Goal: Information Seeking & Learning: Learn about a topic

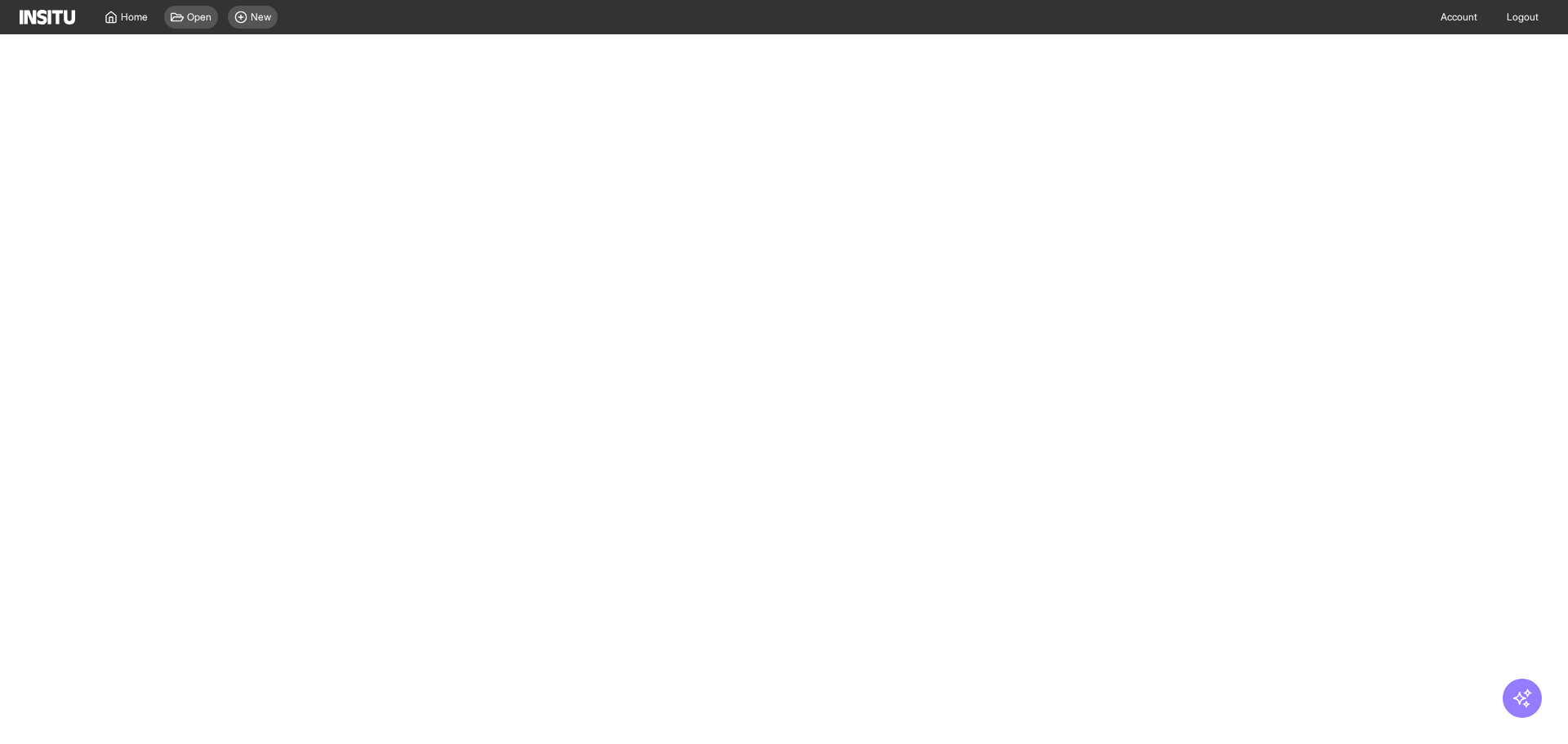
select select "**"
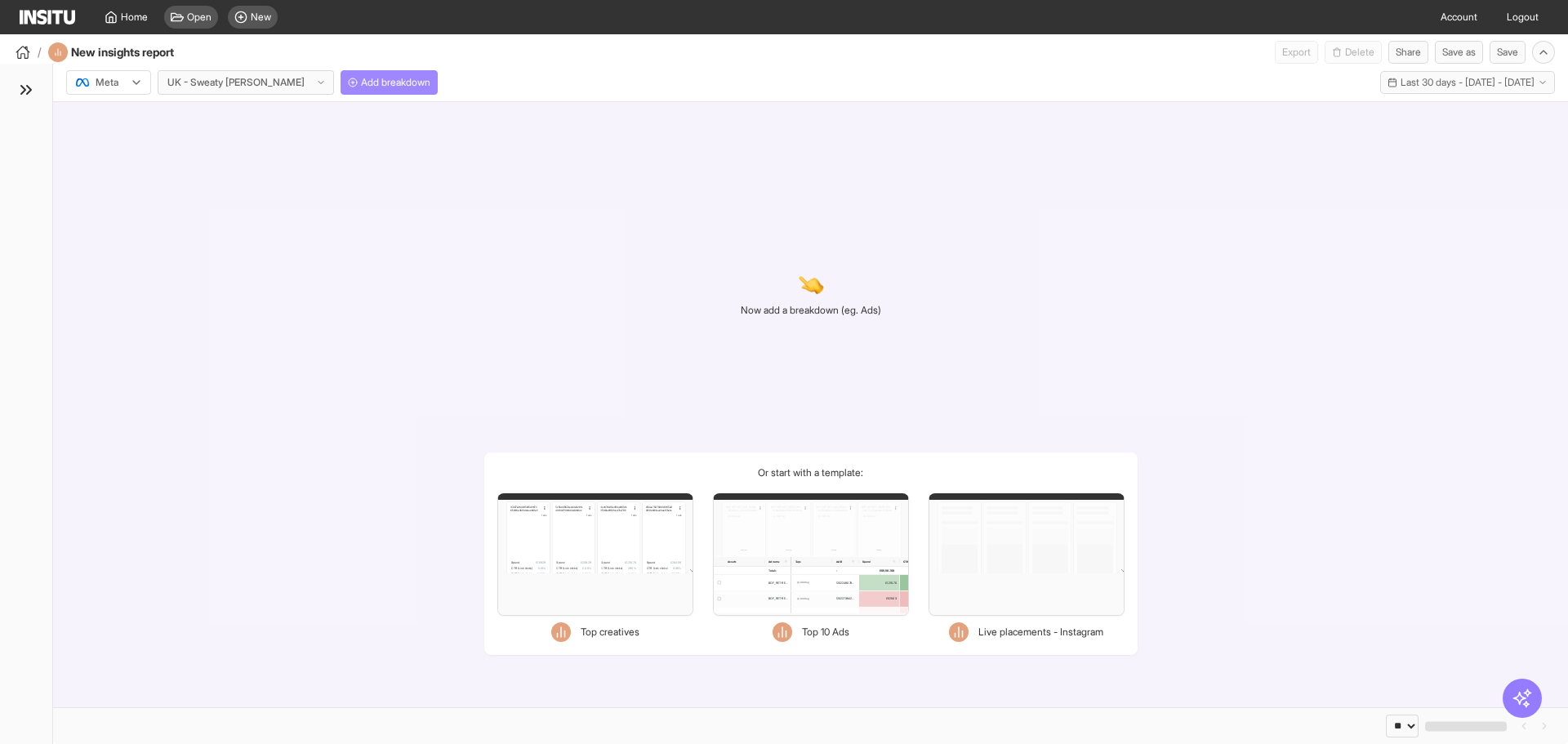
click at [362, 91] on button "Add breakdown" at bounding box center [388, 82] width 97 height 24
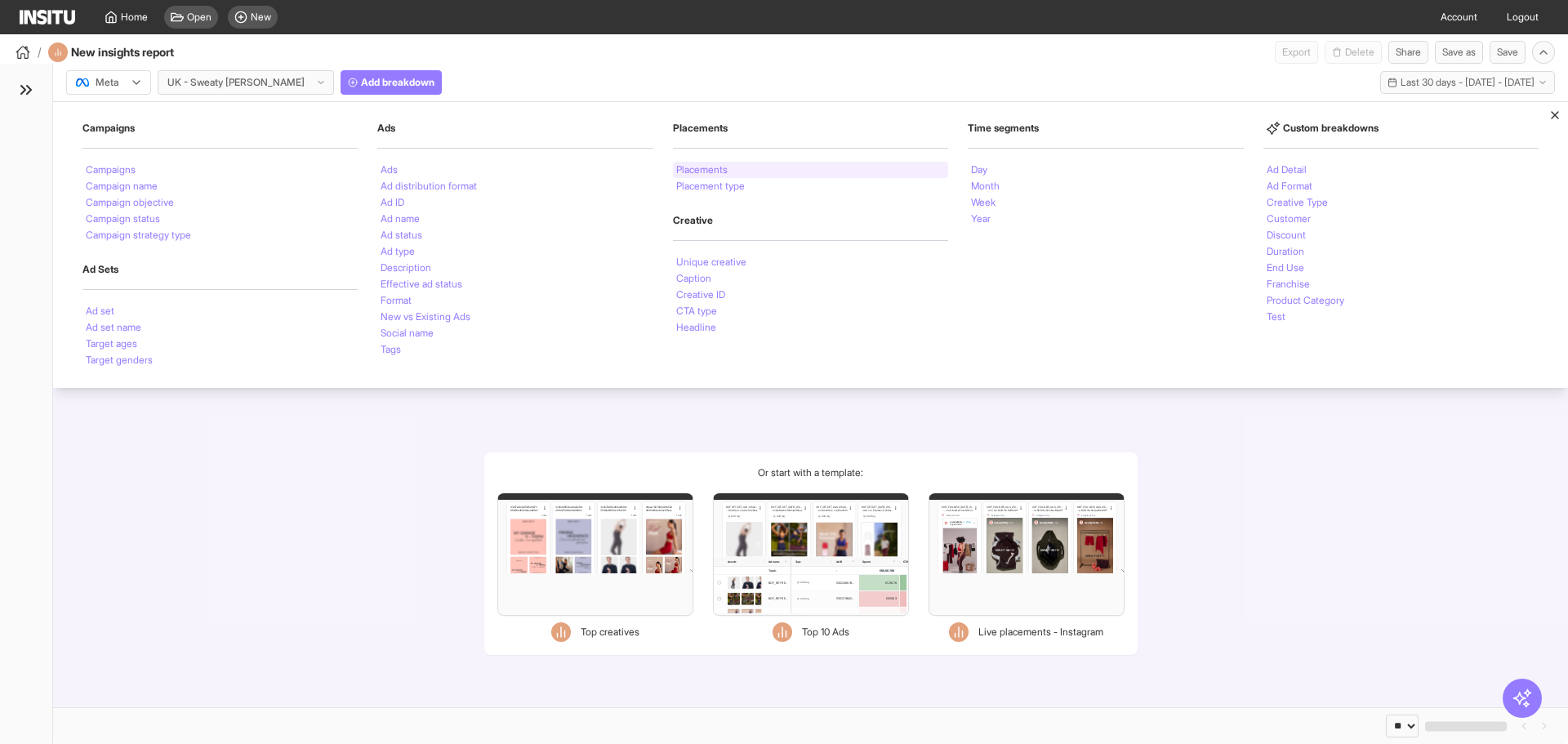
click at [713, 173] on li "Placements" at bounding box center [701, 170] width 52 height 10
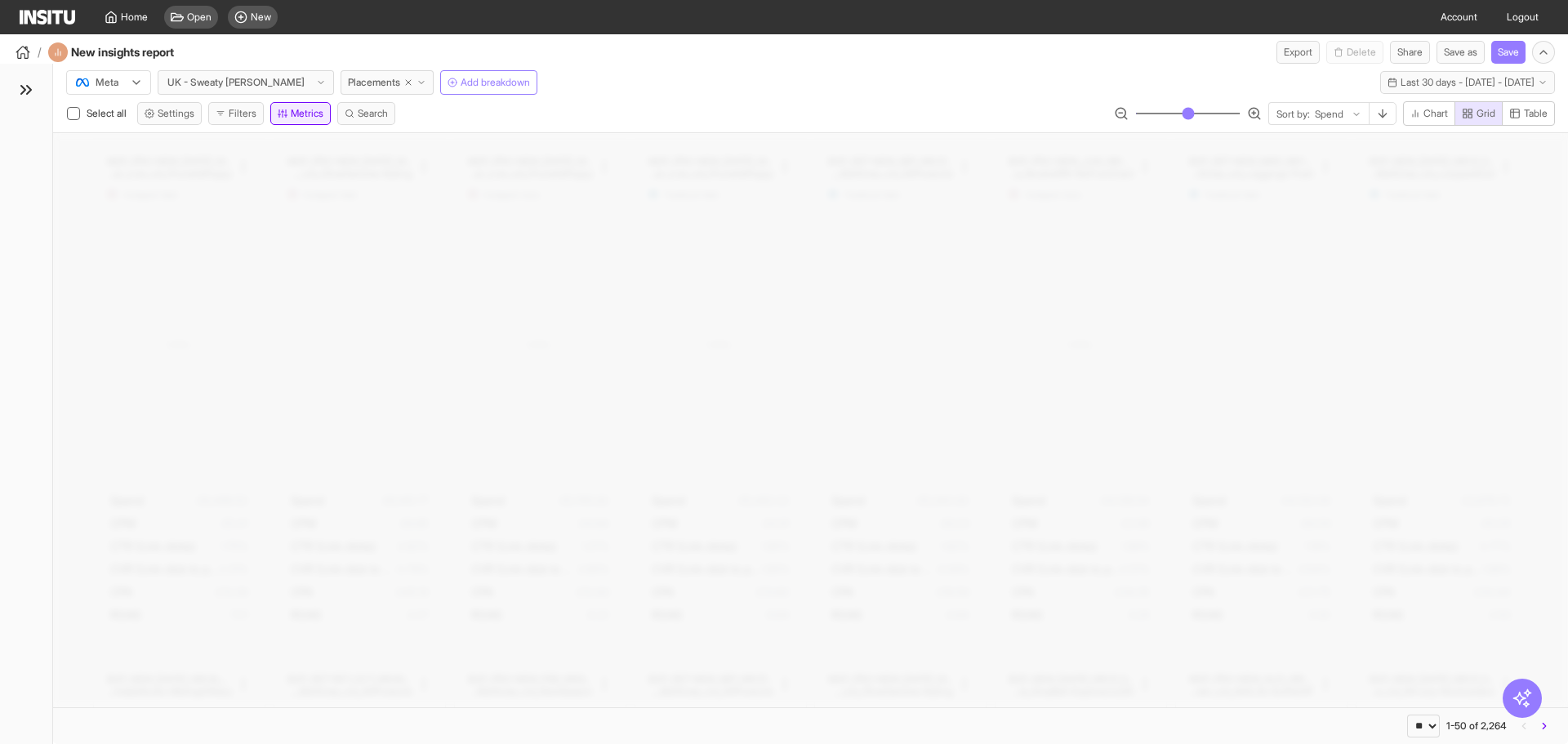
click at [318, 111] on button "Metrics" at bounding box center [300, 114] width 60 height 23
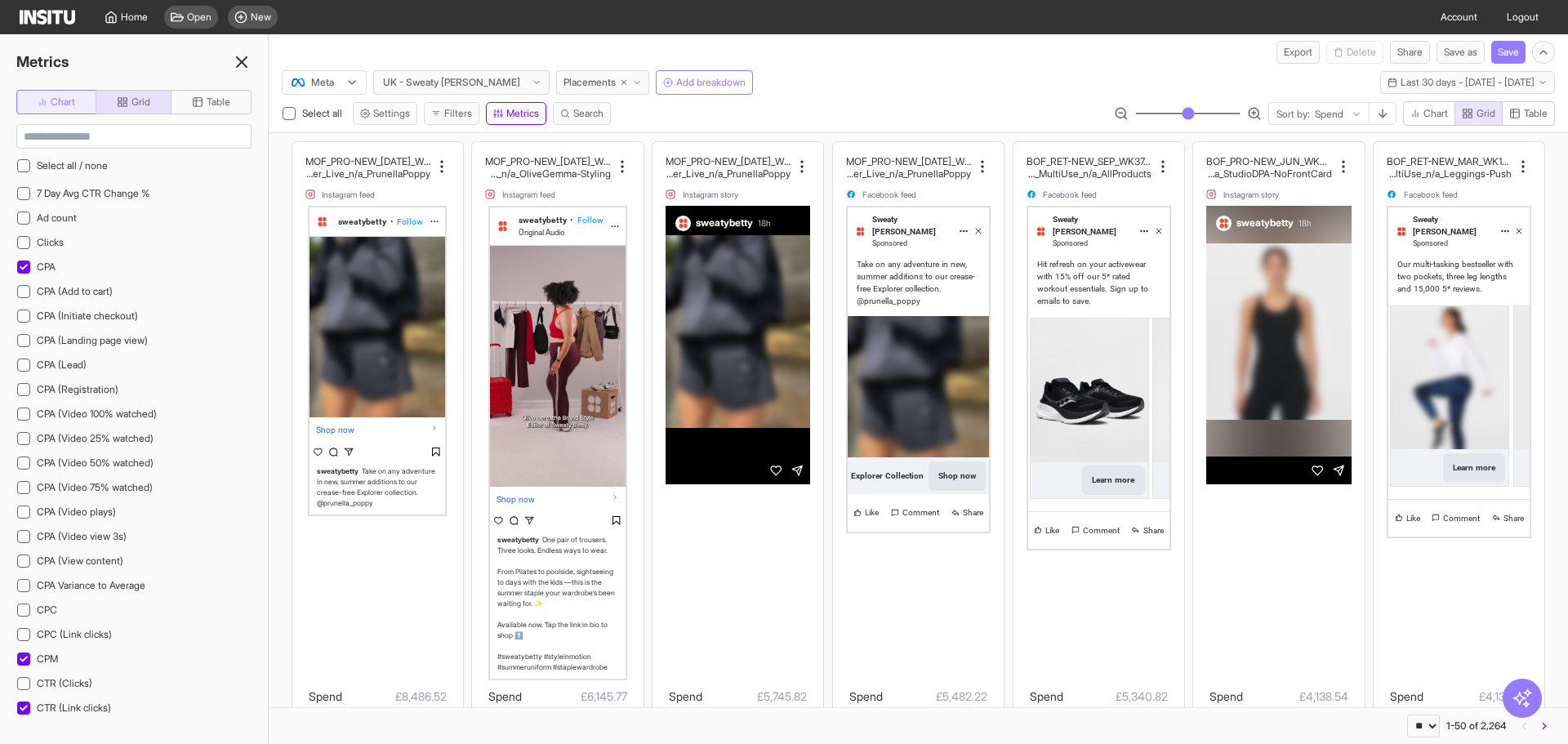
click at [69, 93] on button "Chart" at bounding box center [57, 102] width 80 height 24
click at [157, 92] on button "Grid" at bounding box center [133, 102] width 76 height 24
click at [216, 101] on span "Table" at bounding box center [218, 101] width 24 height 13
click at [136, 102] on span "Grid" at bounding box center [140, 101] width 18 height 13
click at [123, 163] on div "Select all / none" at bounding box center [129, 165] width 226 height 21
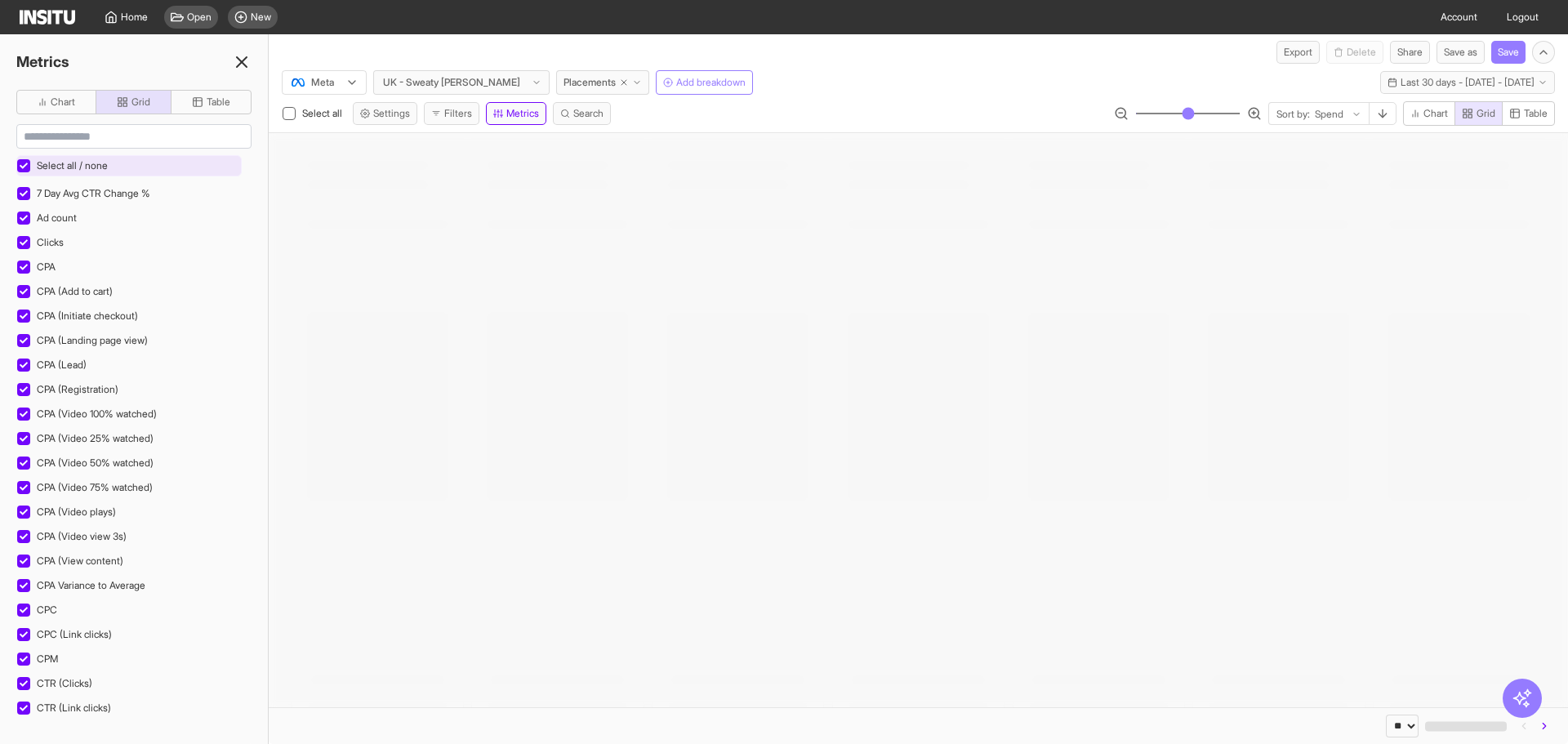
click at [123, 163] on div "Select all / none" at bounding box center [129, 165] width 226 height 21
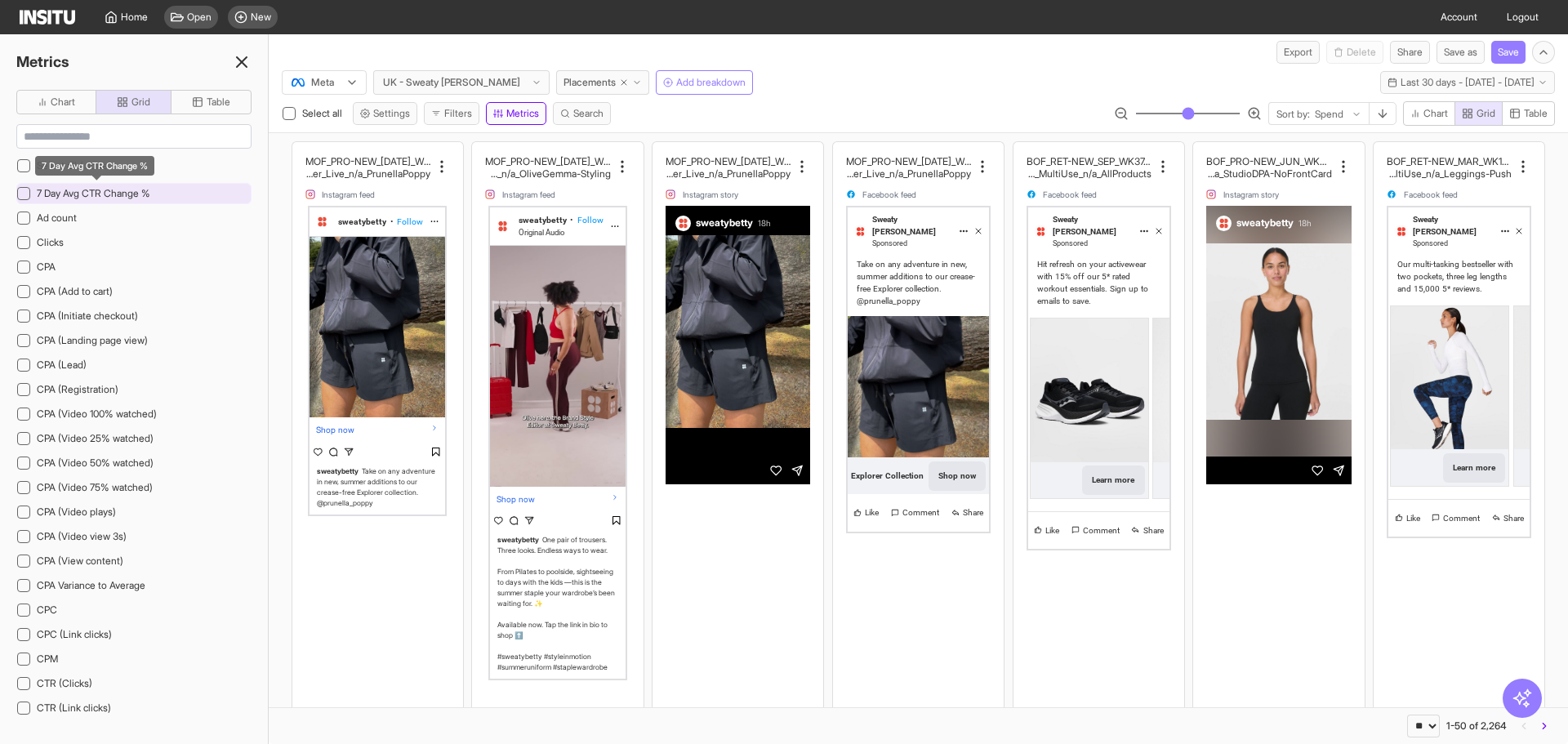
click at [136, 188] on span "7 Day Avg CTR Change %" at bounding box center [94, 193] width 114 height 12
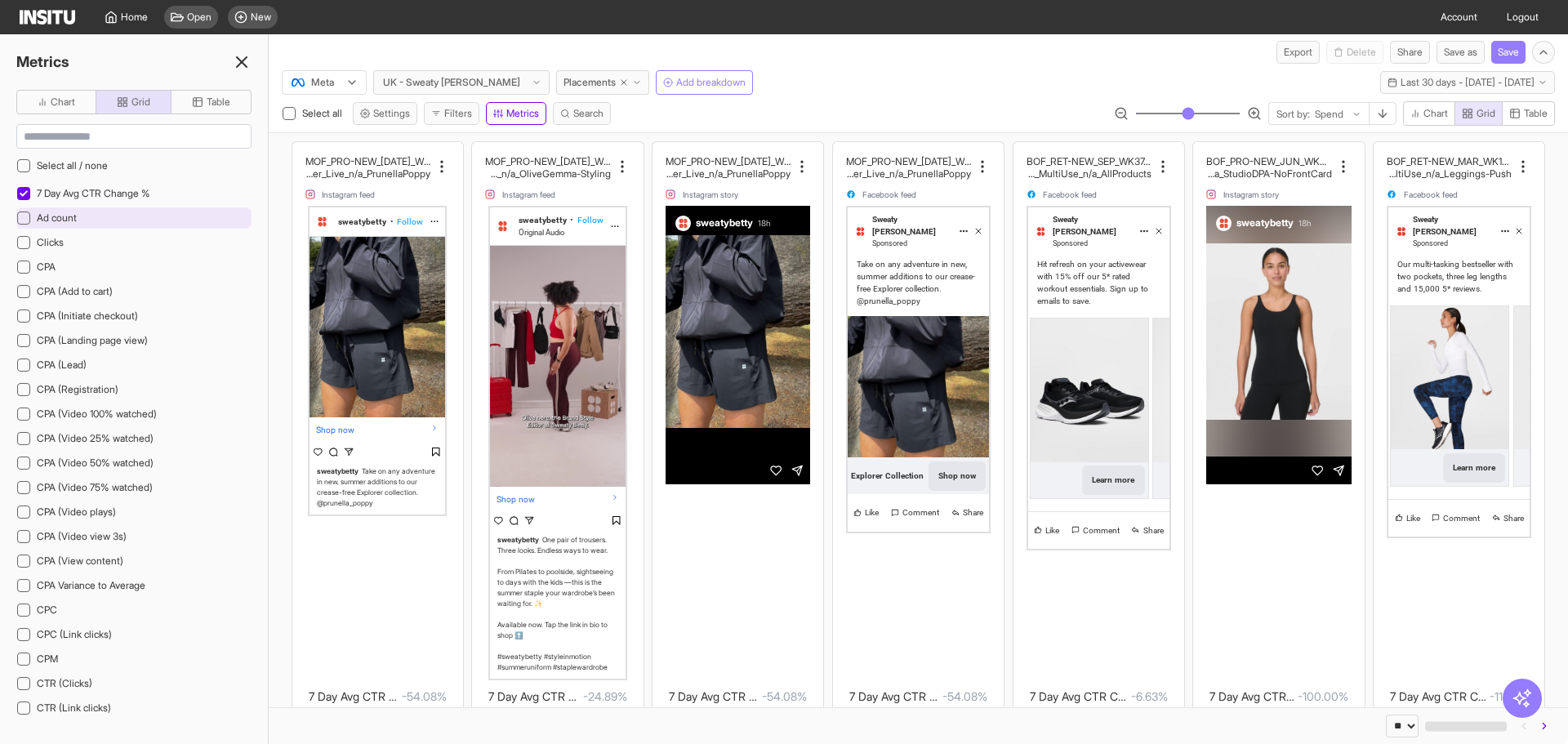
click at [141, 215] on div "Ad count" at bounding box center [134, 218] width 235 height 21
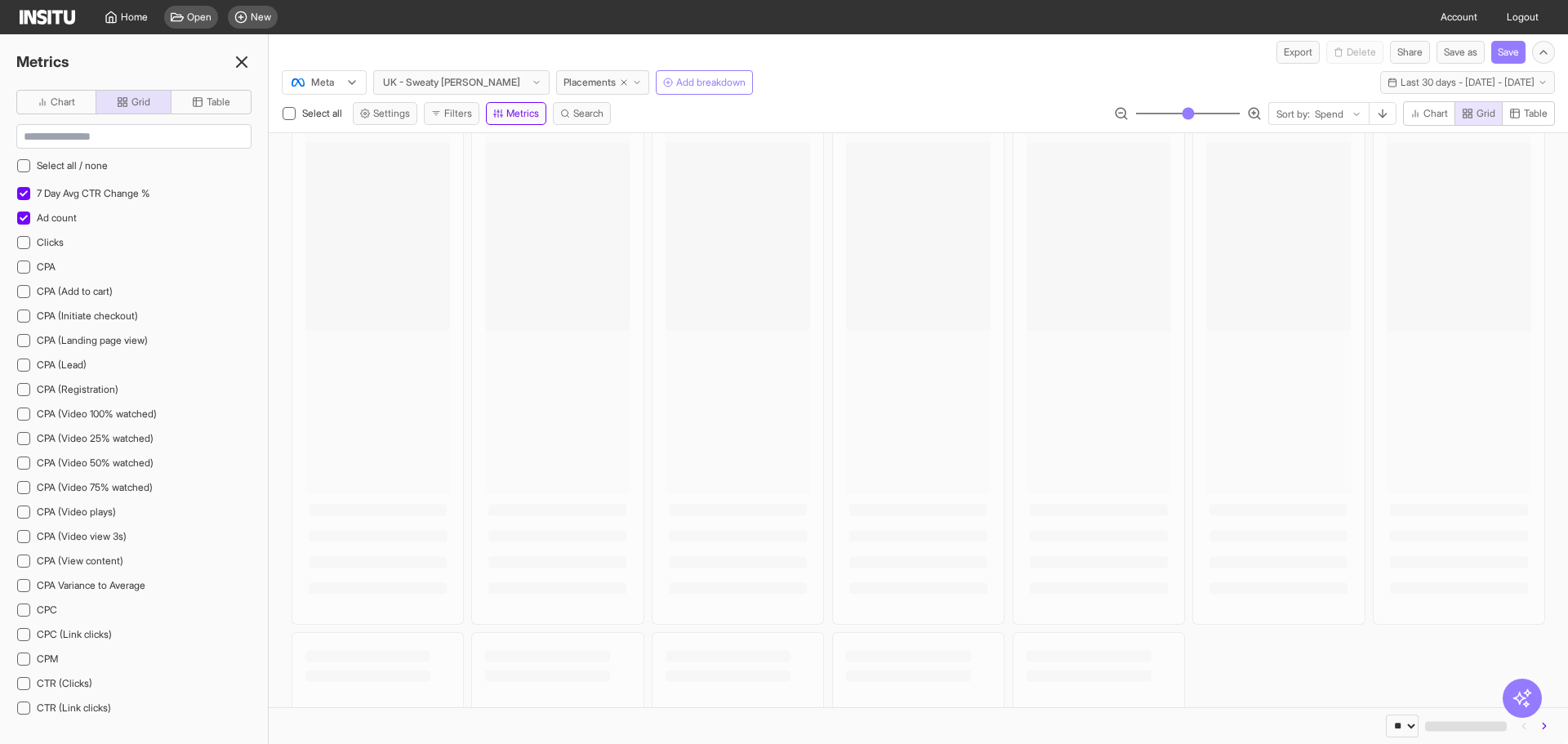
scroll to position [245, 0]
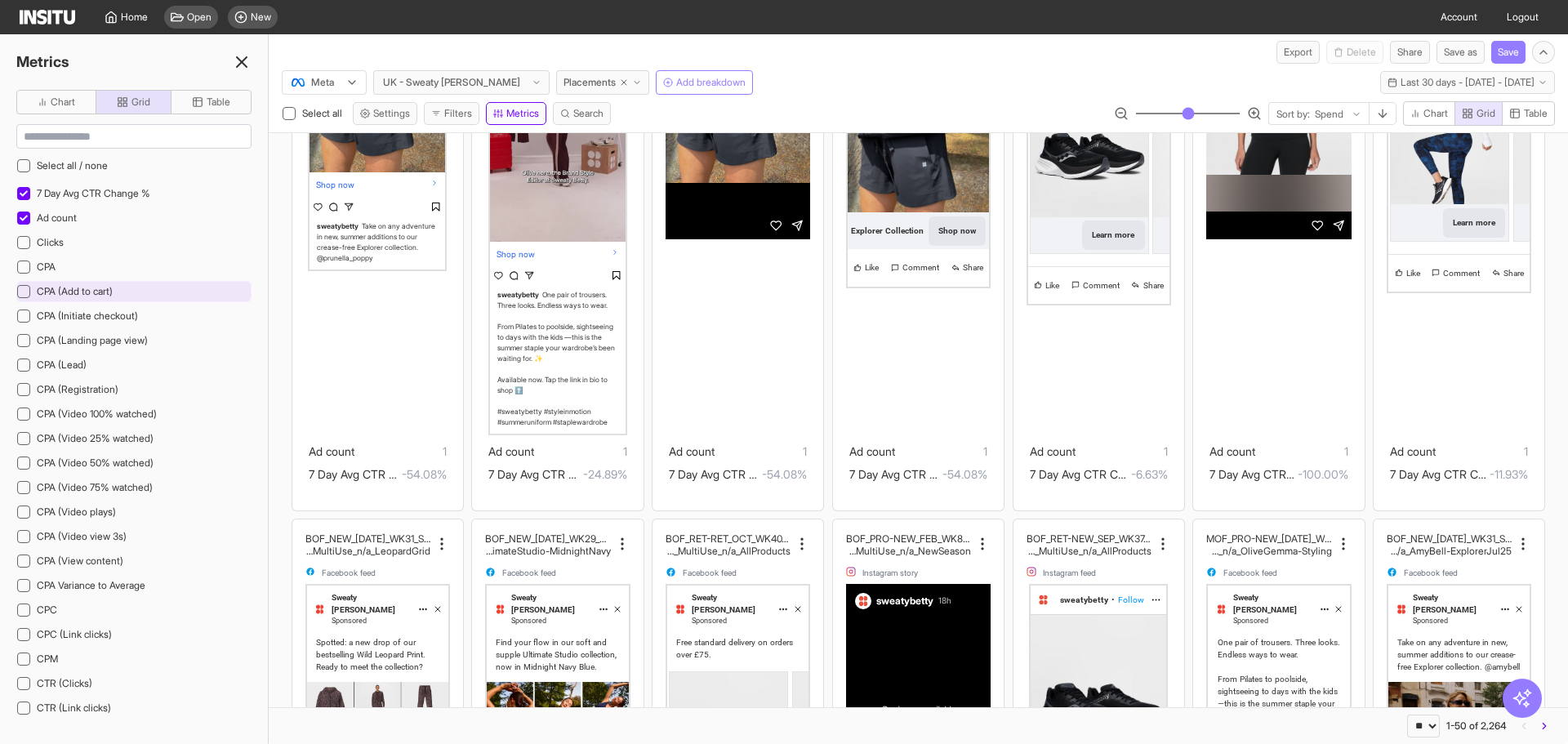
click at [148, 292] on div "CPA (Add to cart)" at bounding box center [134, 291] width 235 height 21
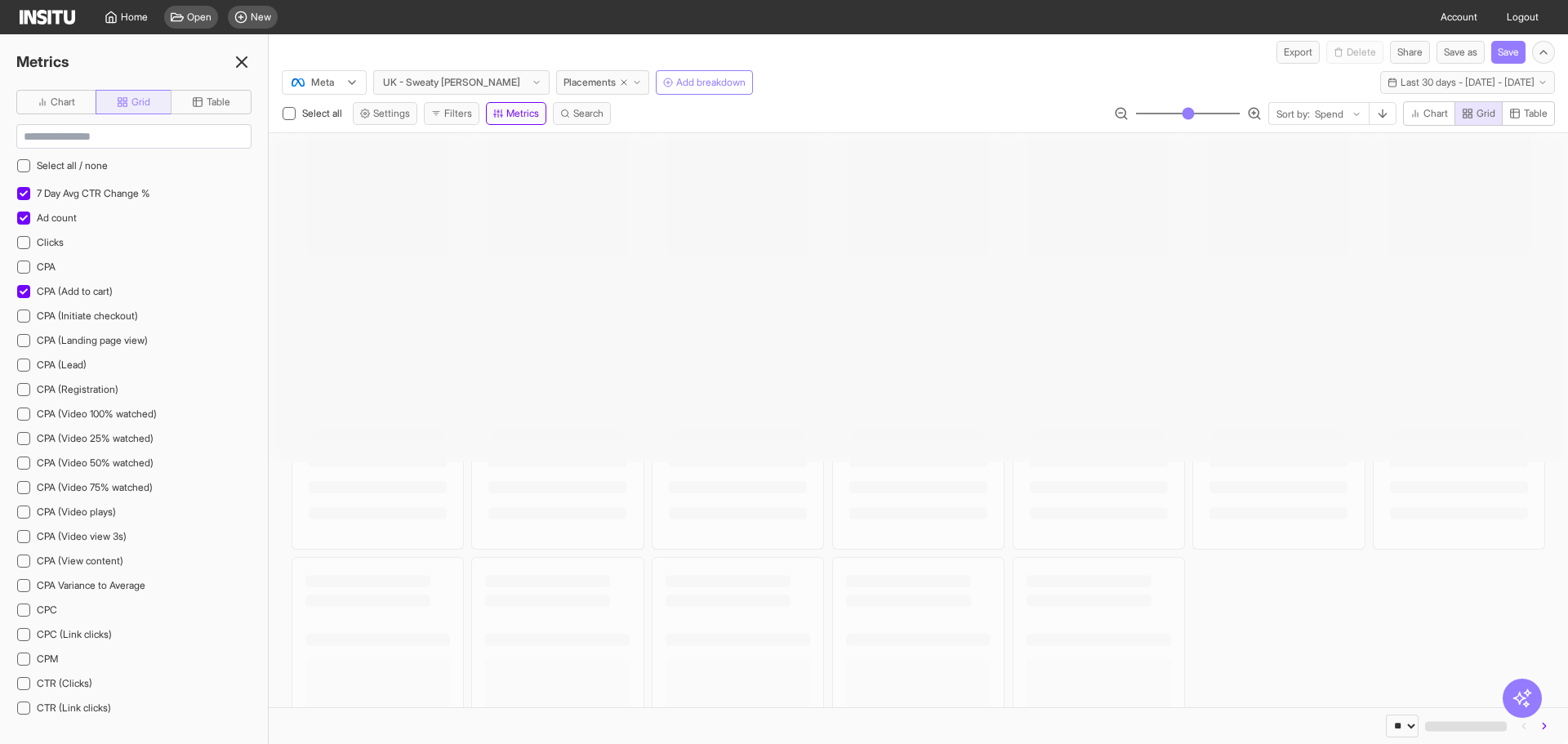
click at [147, 104] on span "Grid" at bounding box center [140, 101] width 18 height 13
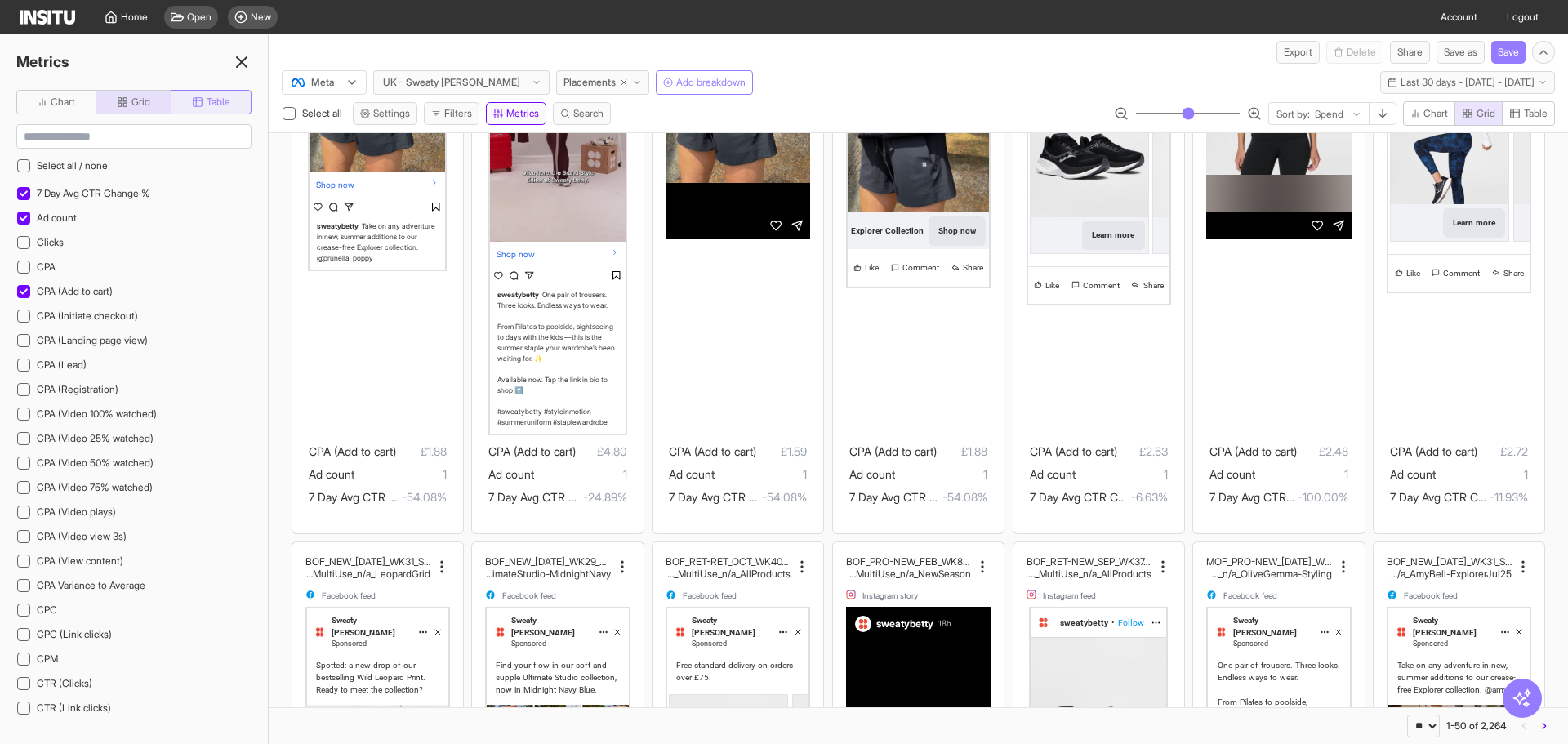
click at [213, 97] on span "Table" at bounding box center [218, 101] width 24 height 13
click at [72, 99] on span "Chart" at bounding box center [63, 101] width 24 height 13
click at [124, 141] on input at bounding box center [134, 136] width 233 height 23
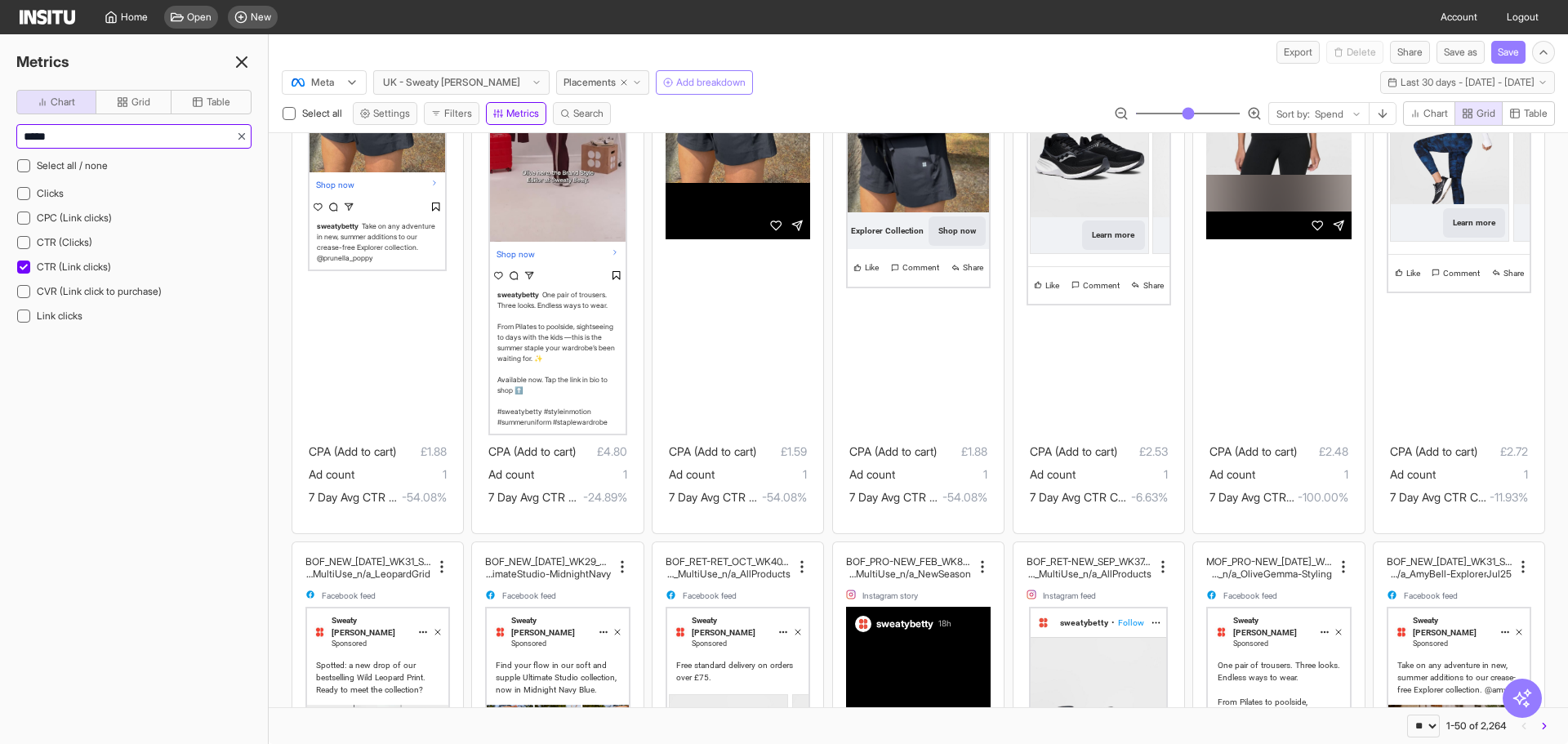
type input "******"
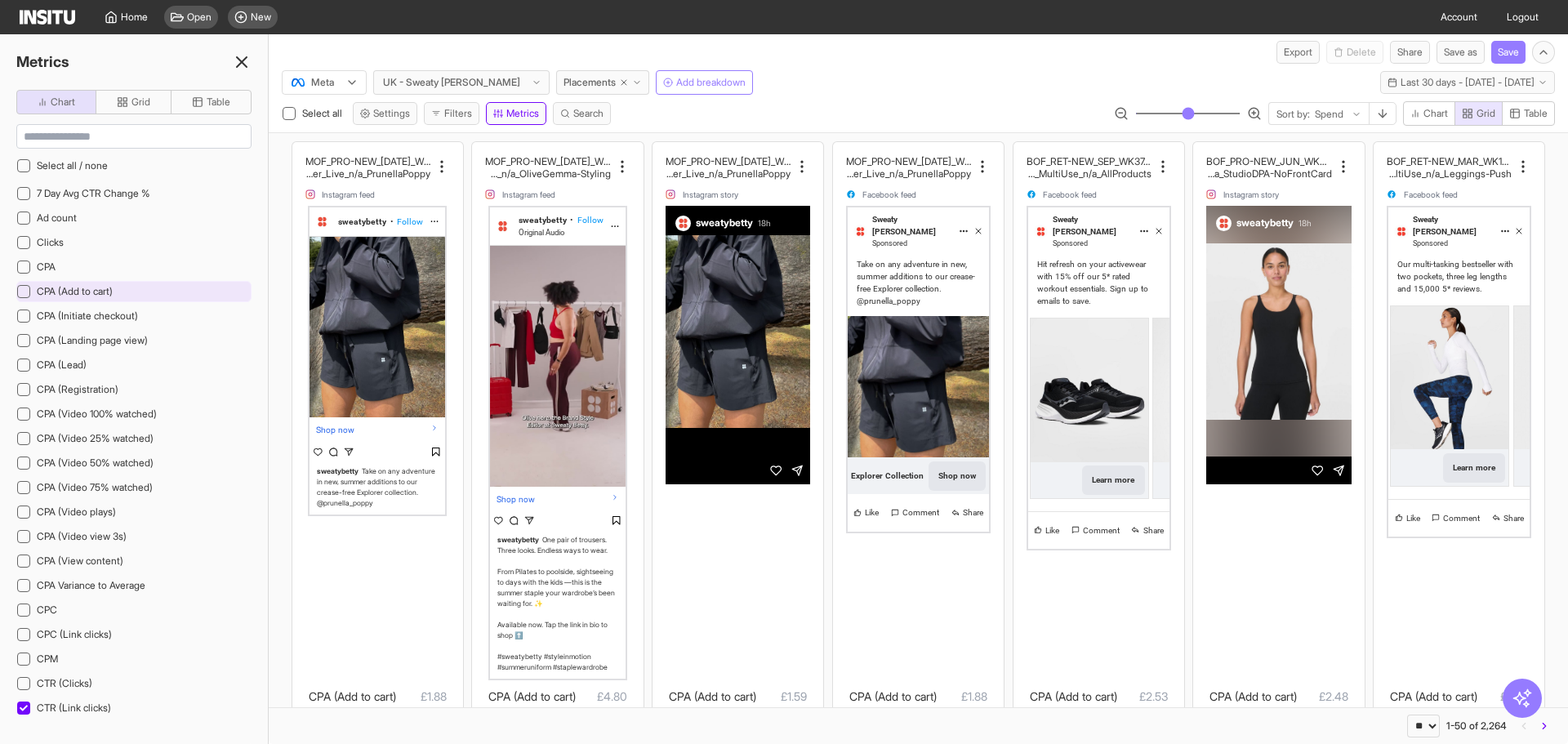
click at [196, 300] on div "CPA (Add to cart)" at bounding box center [134, 291] width 235 height 21
click at [184, 322] on div "CPA (Initiate checkout)" at bounding box center [134, 316] width 235 height 21
click at [149, 103] on span "Grid" at bounding box center [140, 101] width 18 height 13
click at [189, 99] on button "Table" at bounding box center [211, 102] width 80 height 24
click at [38, 81] on div "Metrics Chart Grid Table Select all / none 7 Day Avg CTR Change % Ad count Clic…" at bounding box center [134, 388] width 268 height 709
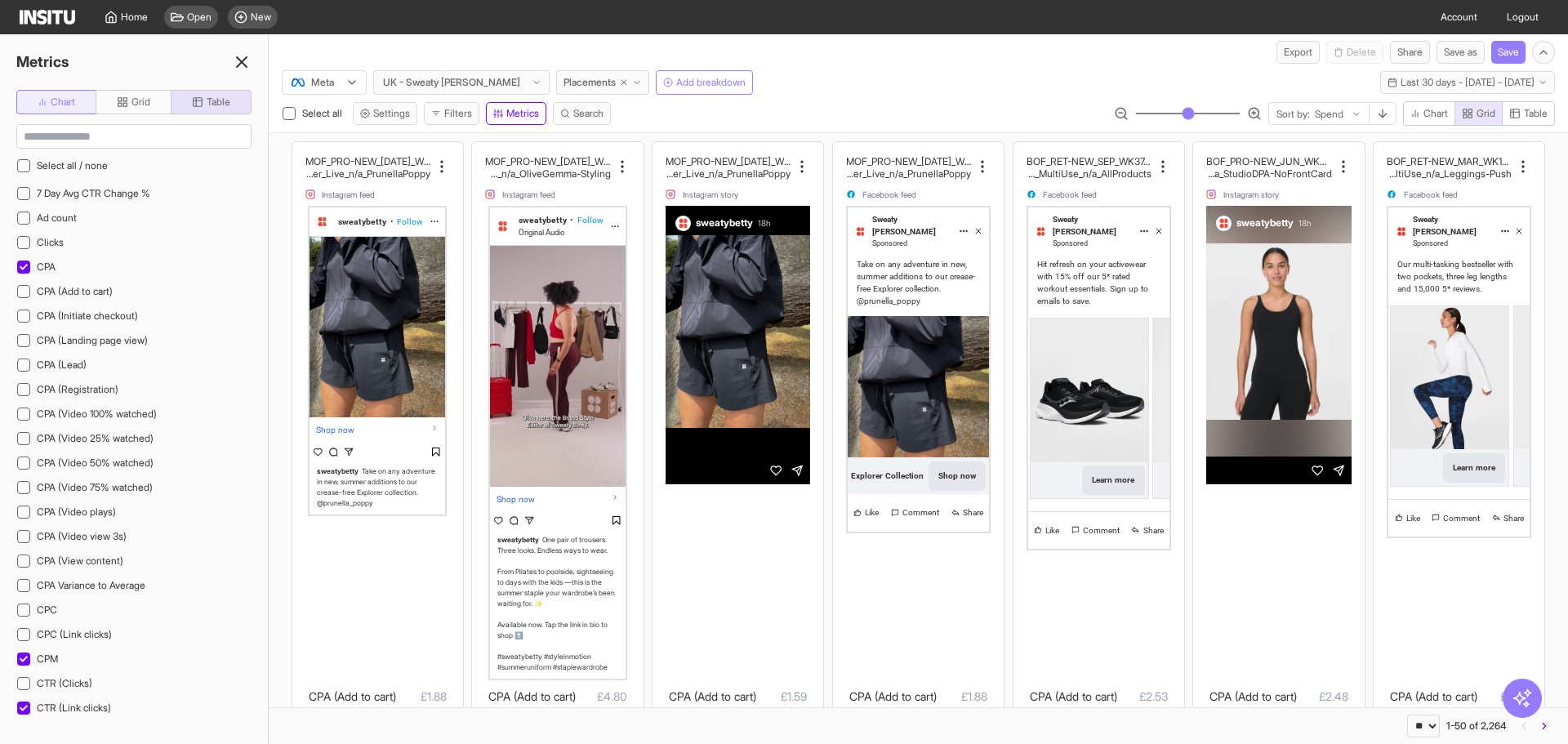
click at [38, 94] on button "Chart" at bounding box center [57, 102] width 80 height 24
click at [247, 65] on icon at bounding box center [241, 62] width 19 height 19
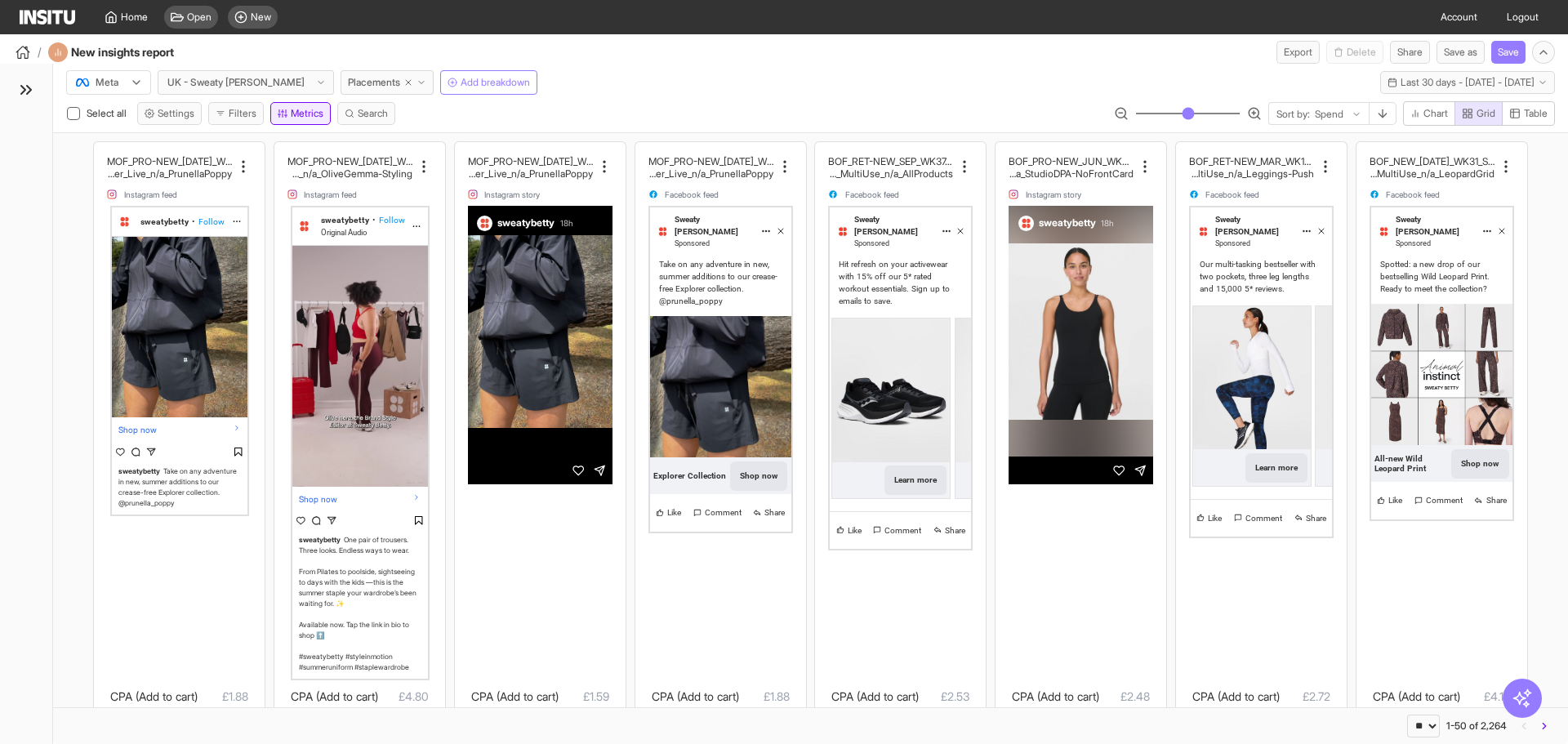
click at [288, 111] on icon "button" at bounding box center [282, 113] width 10 height 10
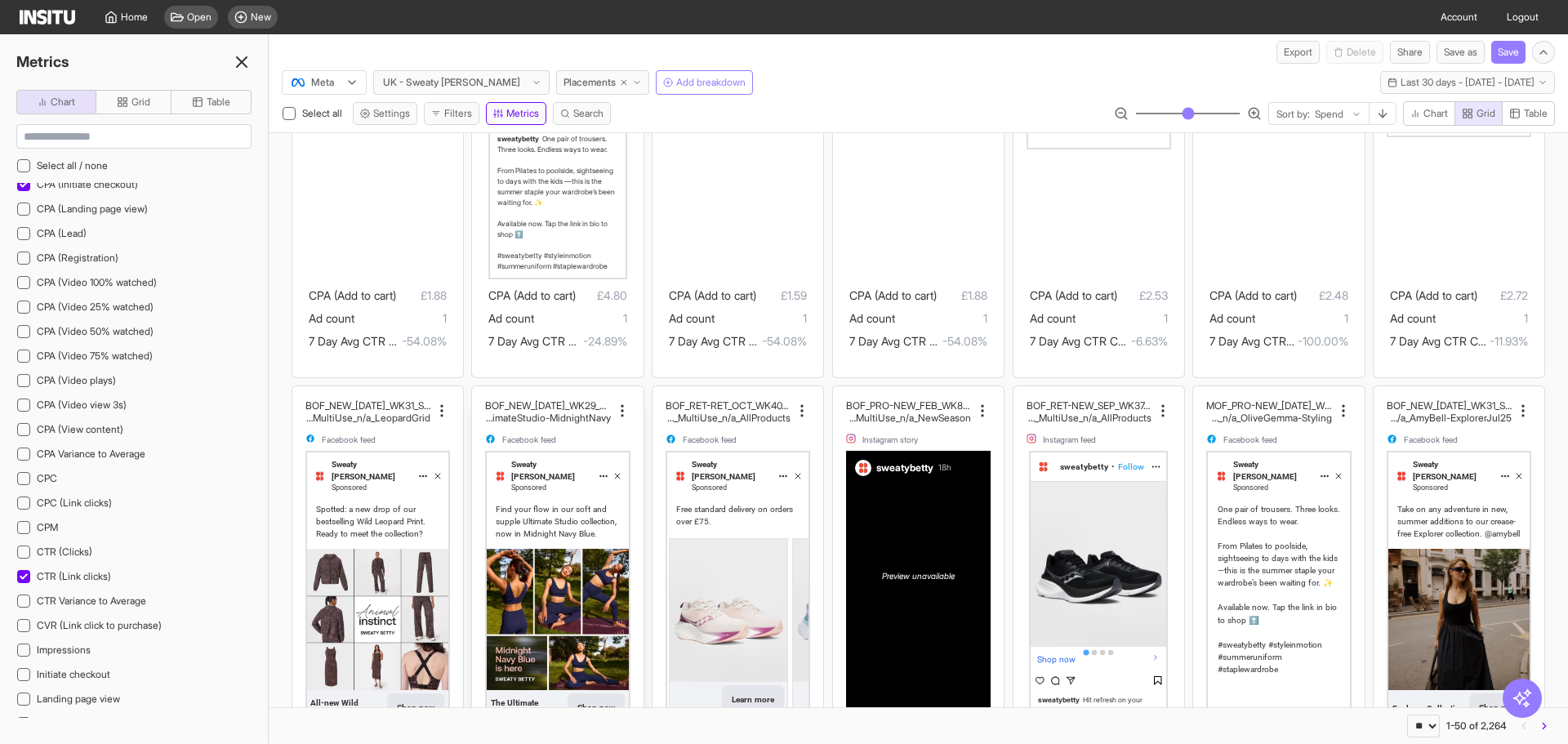
scroll to position [408, 0]
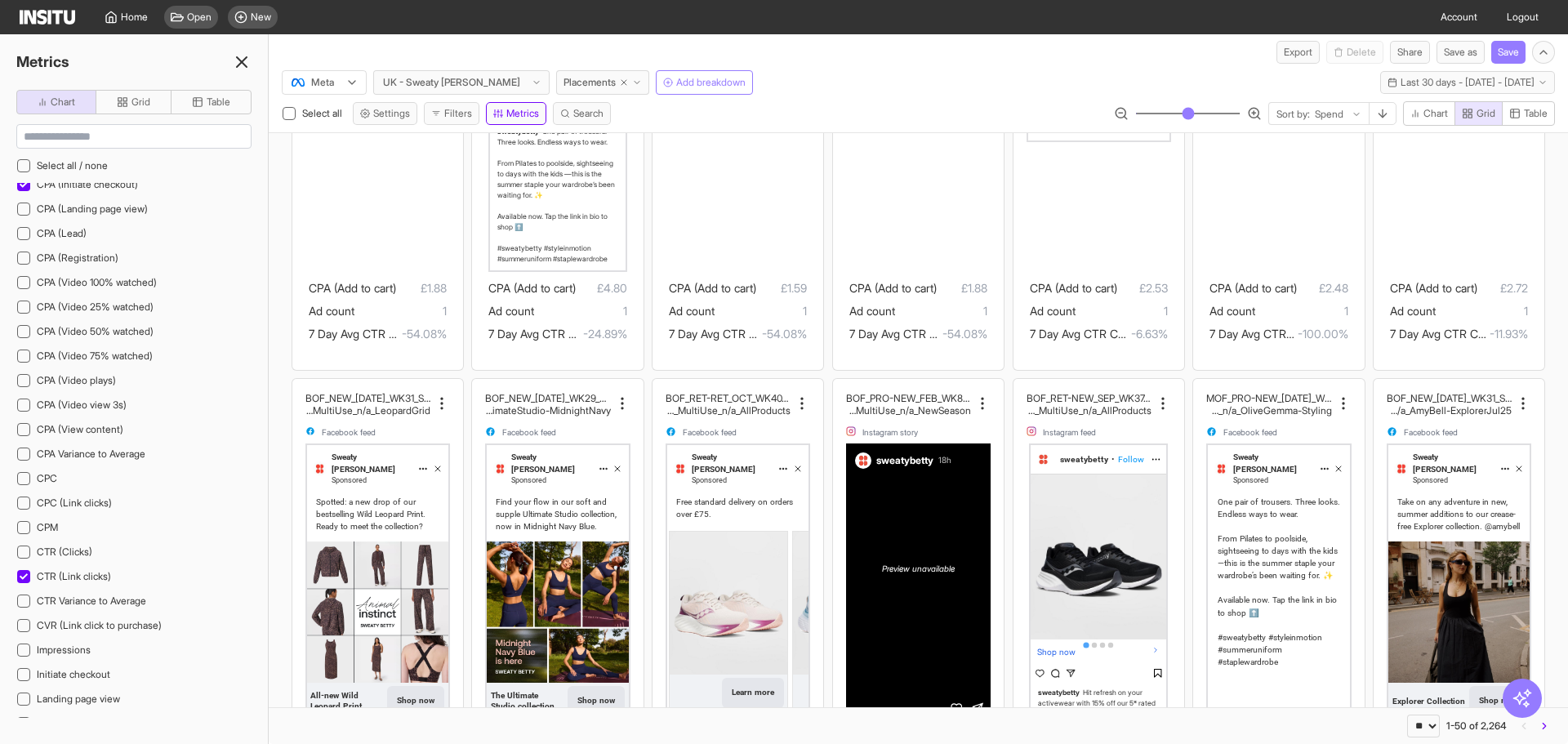
click at [242, 67] on icon at bounding box center [241, 62] width 19 height 19
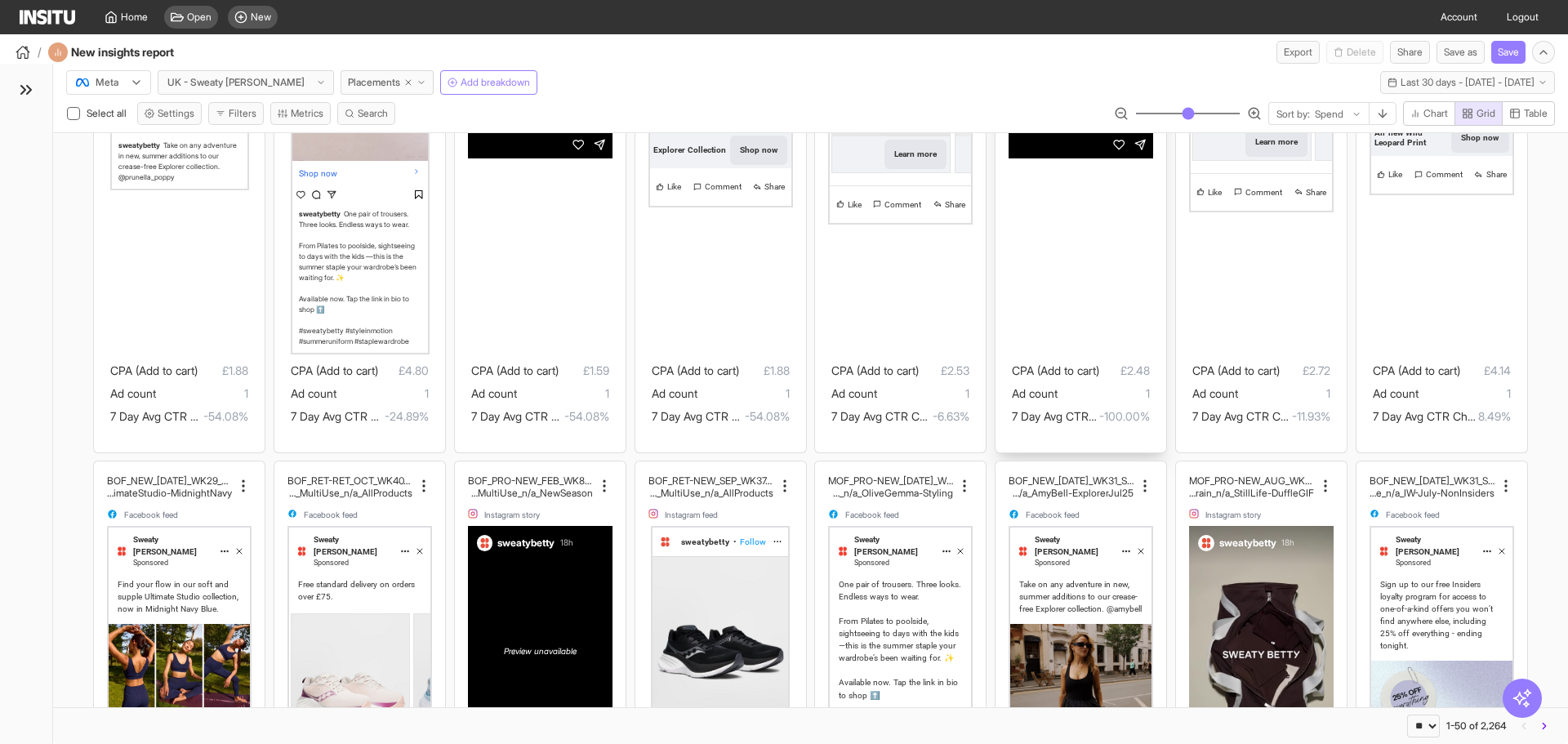
scroll to position [327, 0]
click at [1448, 115] on button "Chart" at bounding box center [1429, 114] width 52 height 24
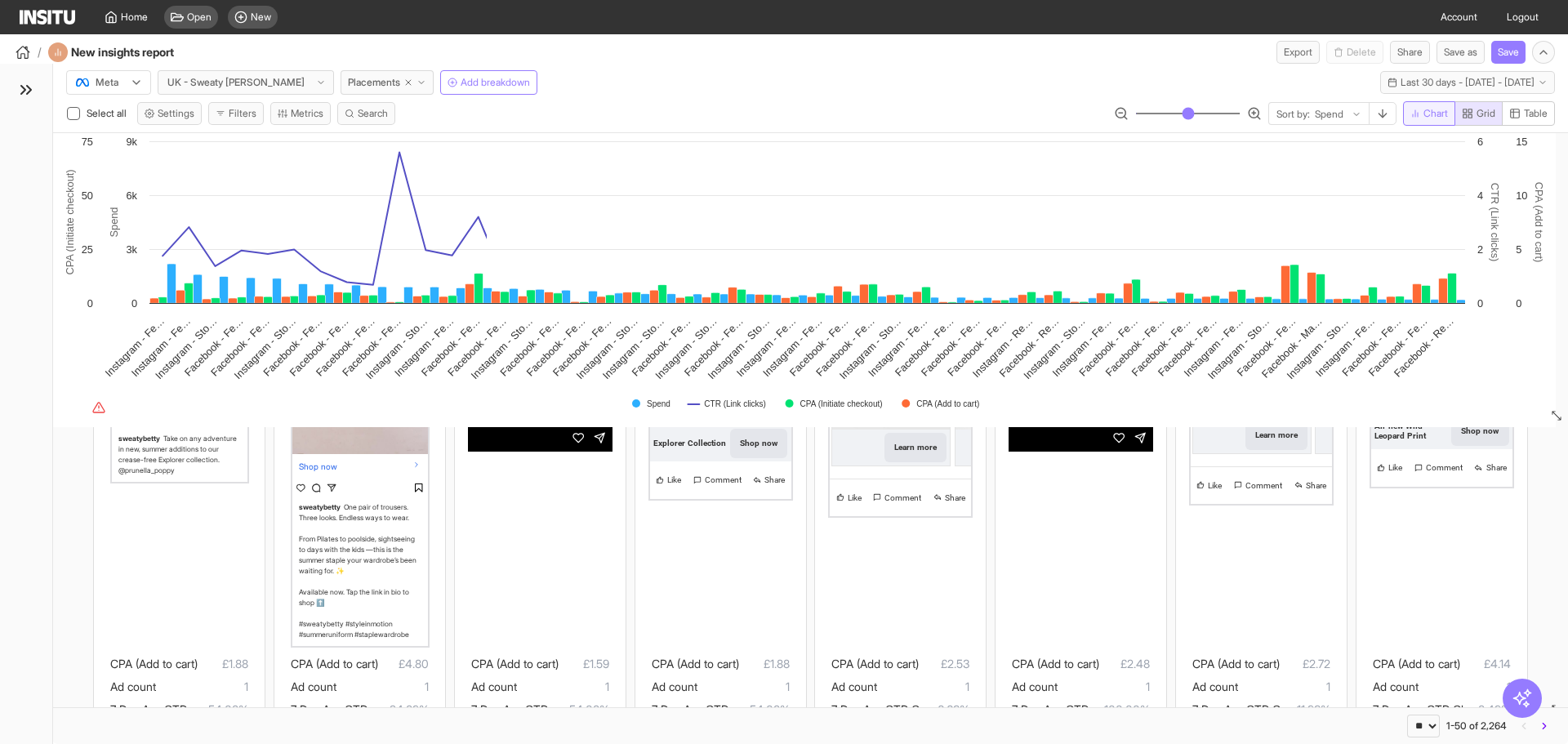
click at [1448, 115] on button "Chart" at bounding box center [1429, 114] width 52 height 24
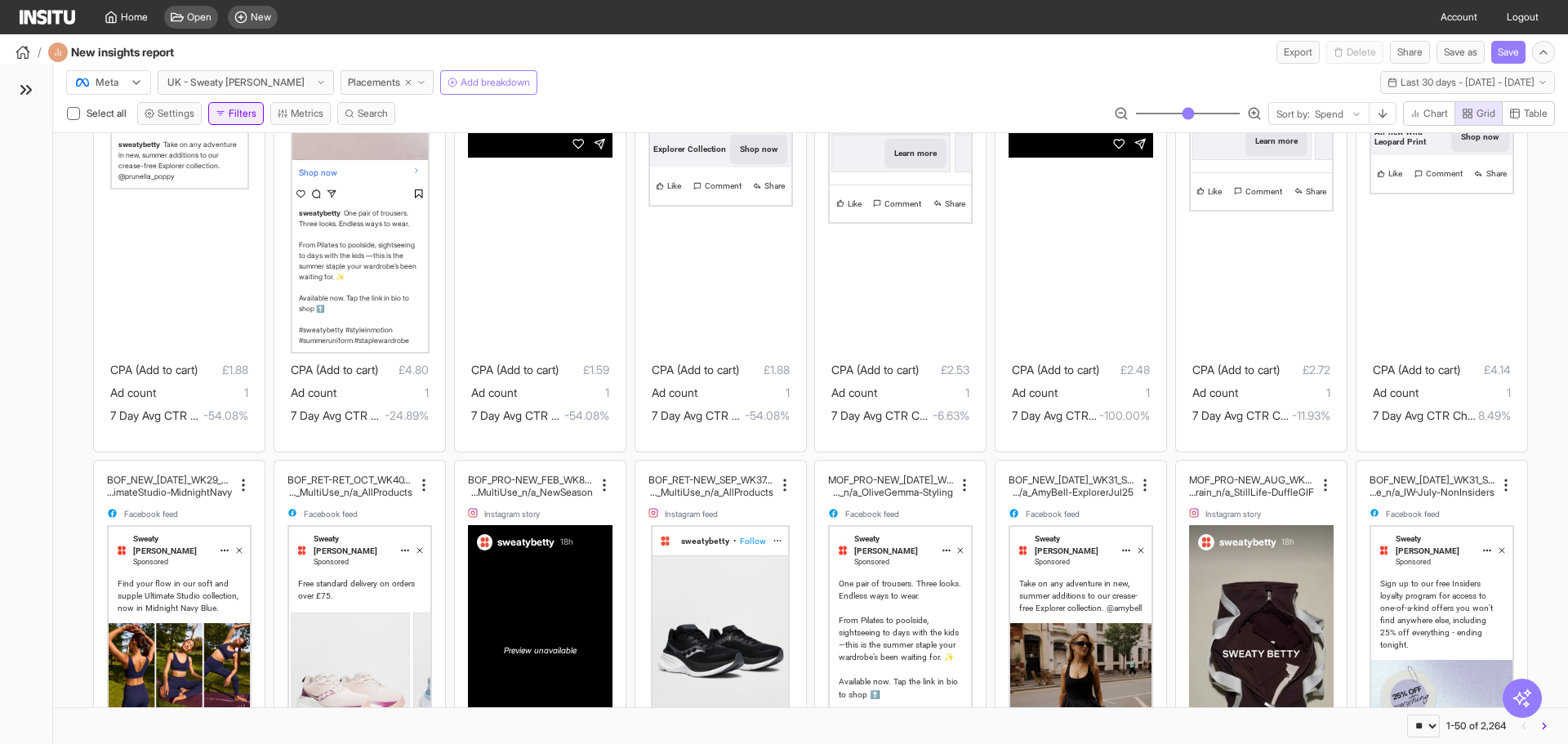
click at [245, 110] on button "Filters" at bounding box center [235, 114] width 55 height 23
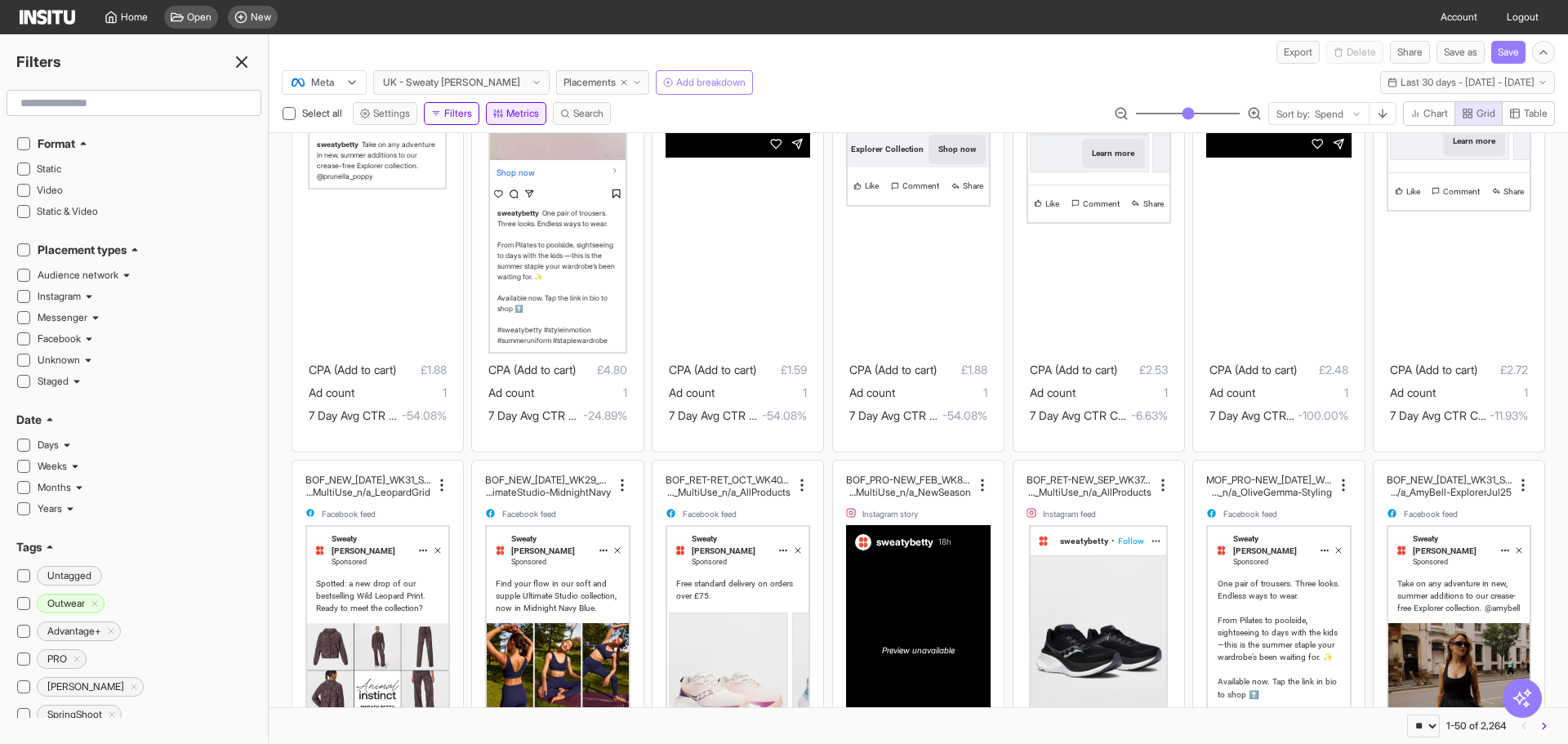
click at [546, 113] on button "Metrics" at bounding box center [516, 114] width 60 height 23
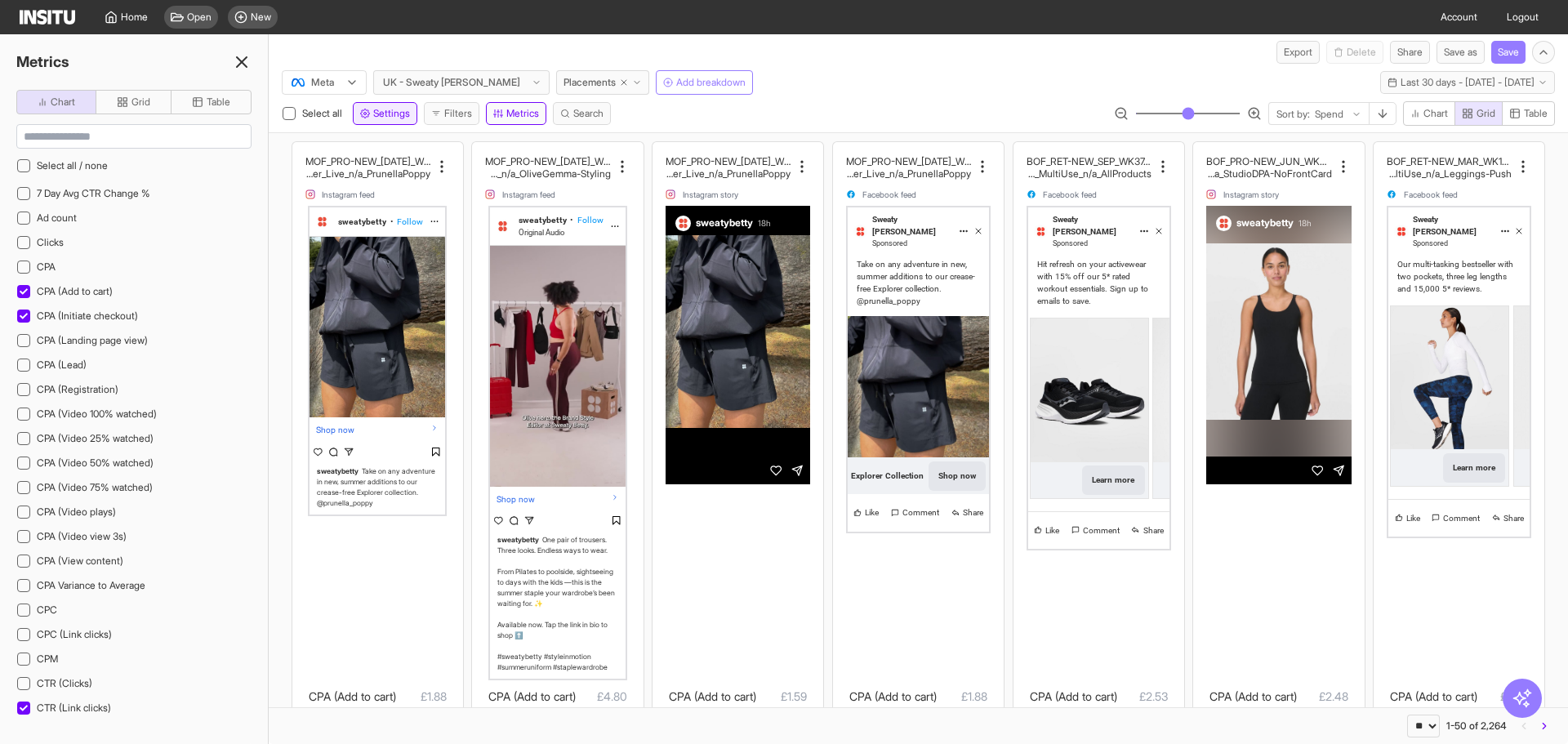
click at [382, 115] on span "Settings" at bounding box center [392, 113] width 37 height 13
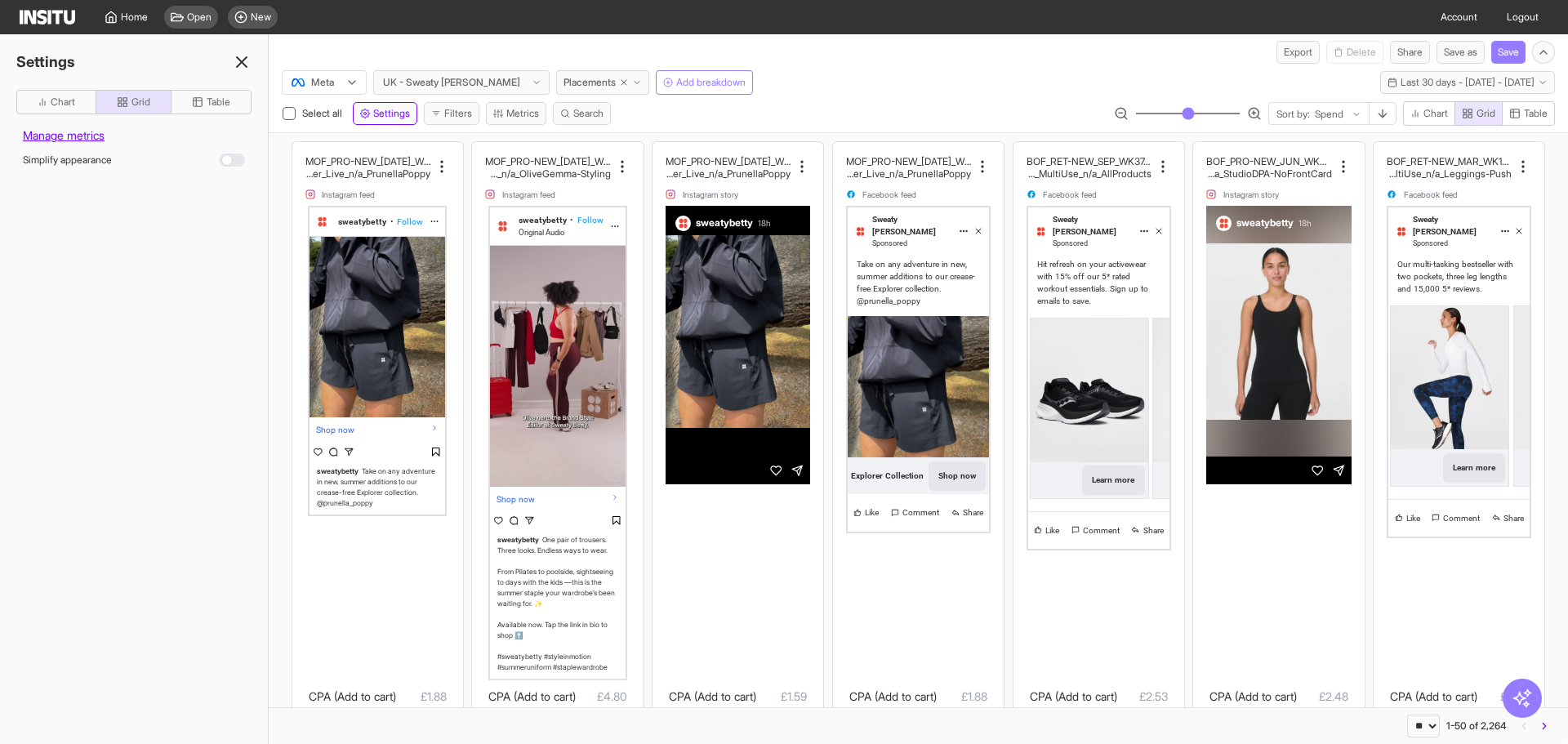
click at [229, 162] on div at bounding box center [232, 160] width 26 height 13
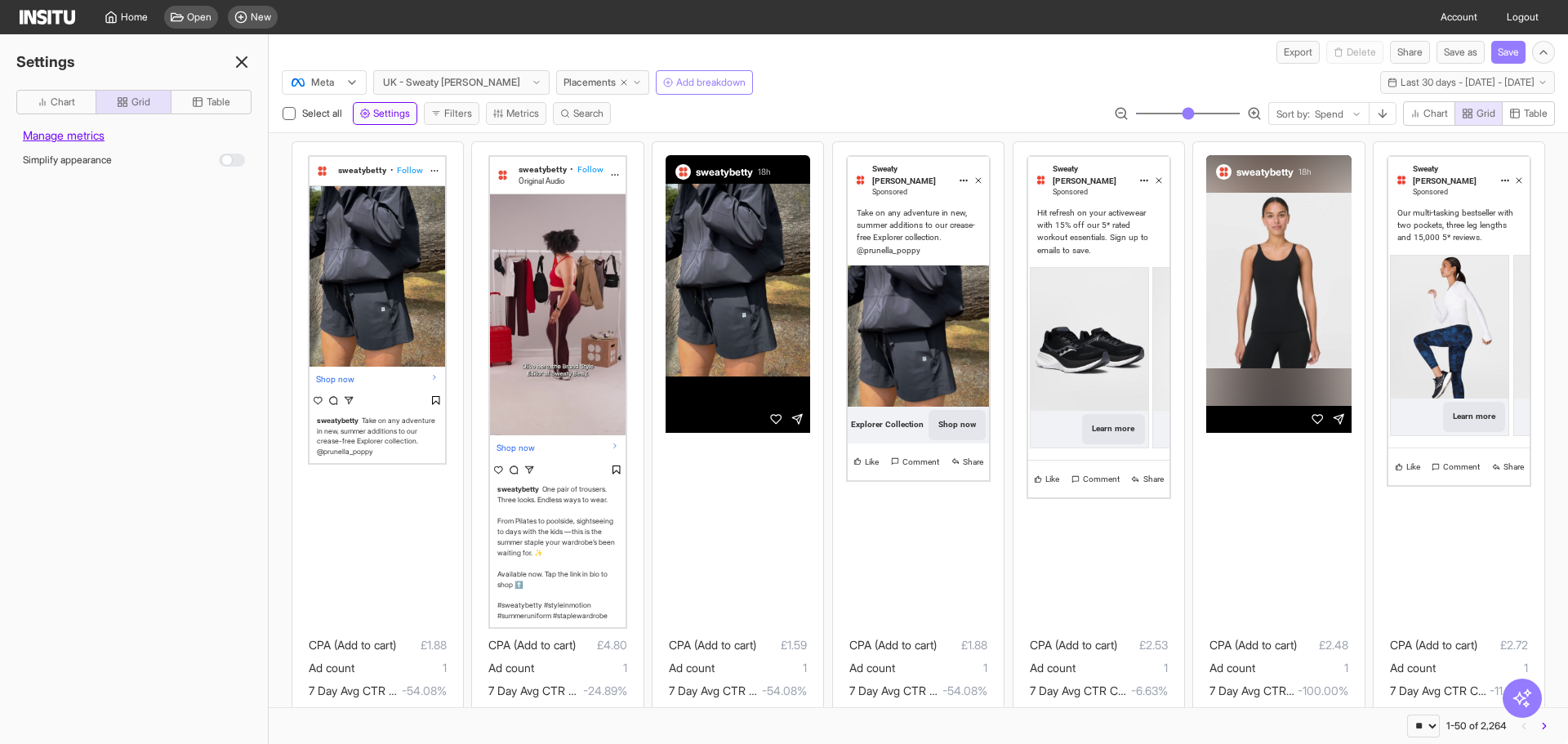
click at [229, 162] on div at bounding box center [232, 160] width 26 height 13
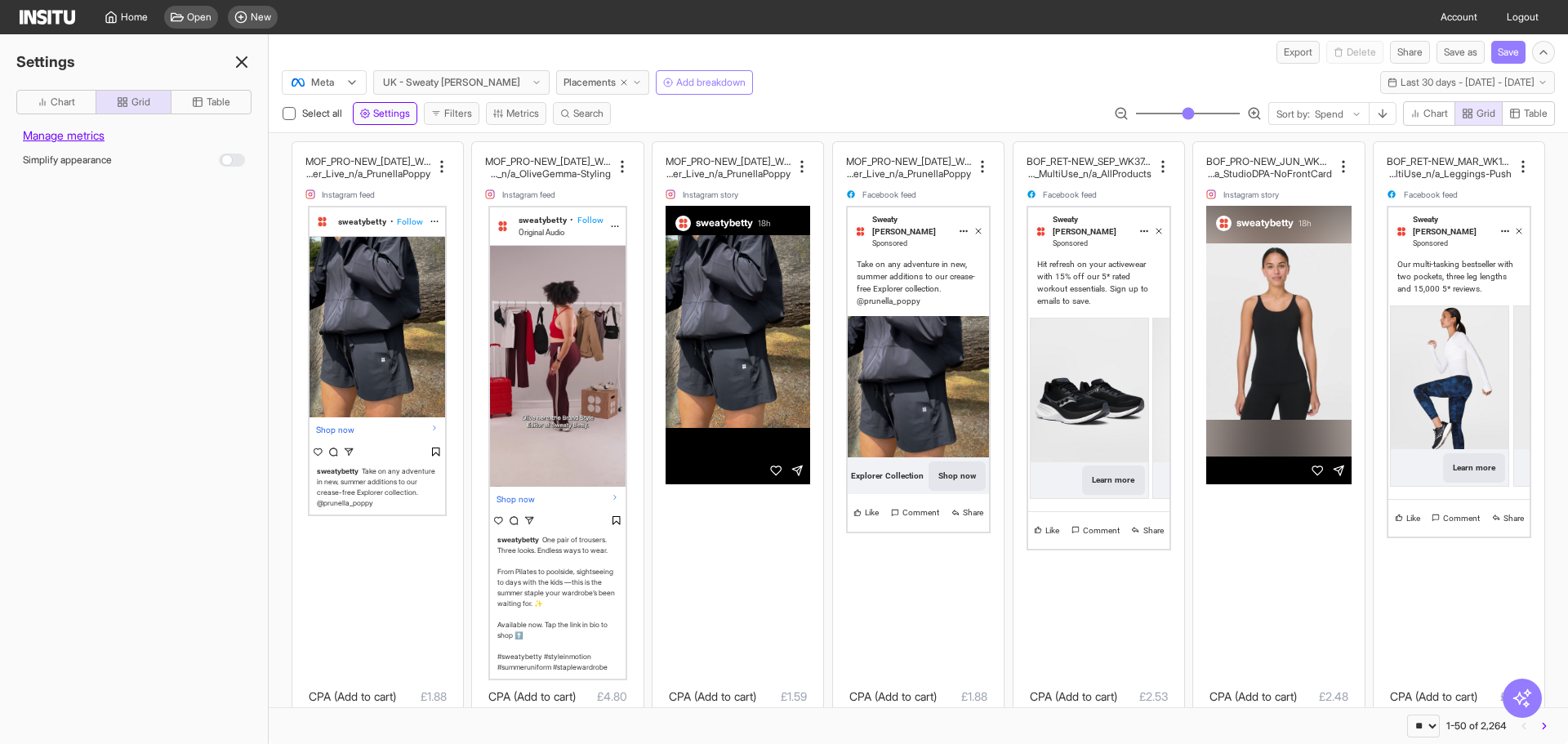
click at [229, 162] on div at bounding box center [232, 160] width 26 height 13
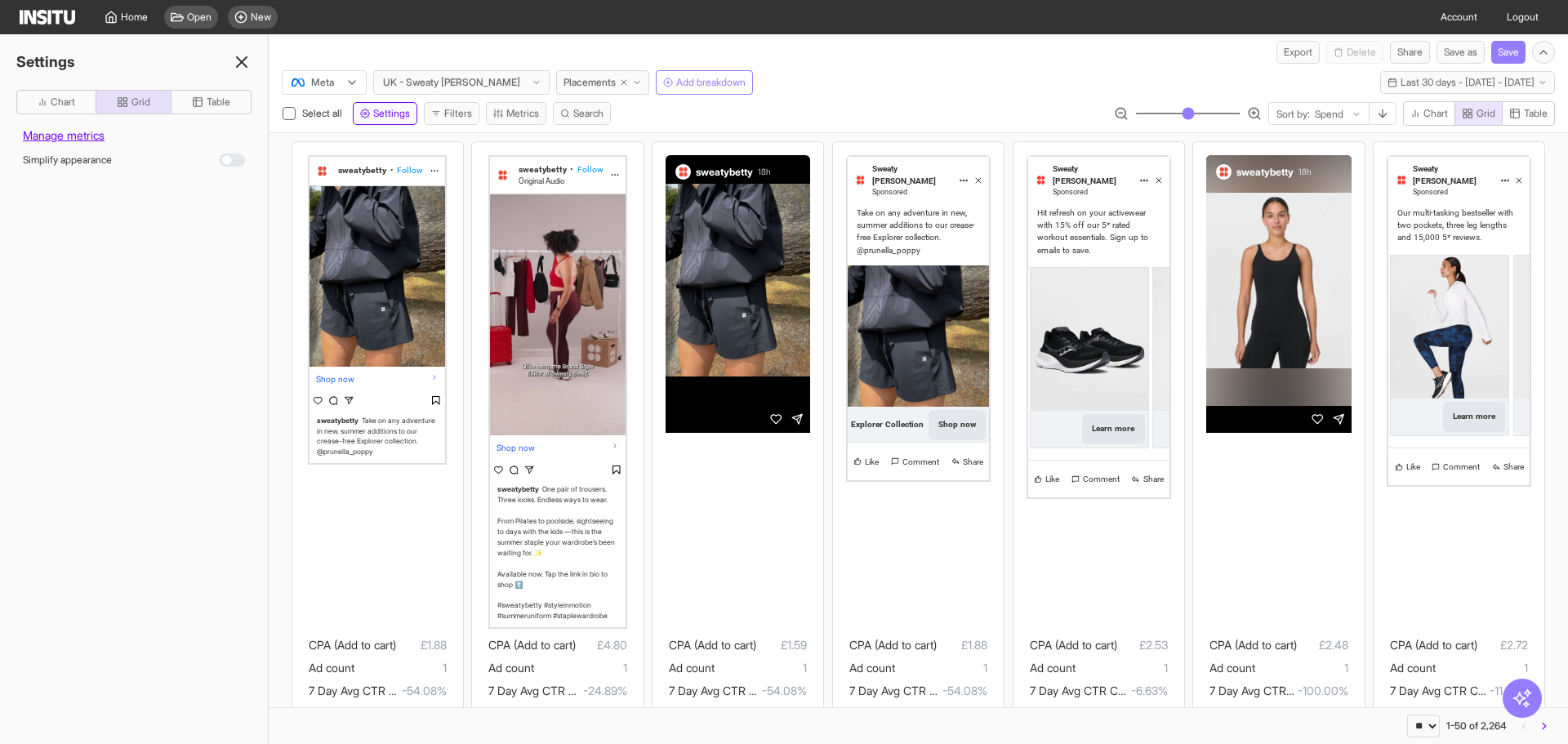
click at [229, 162] on div at bounding box center [232, 160] width 26 height 13
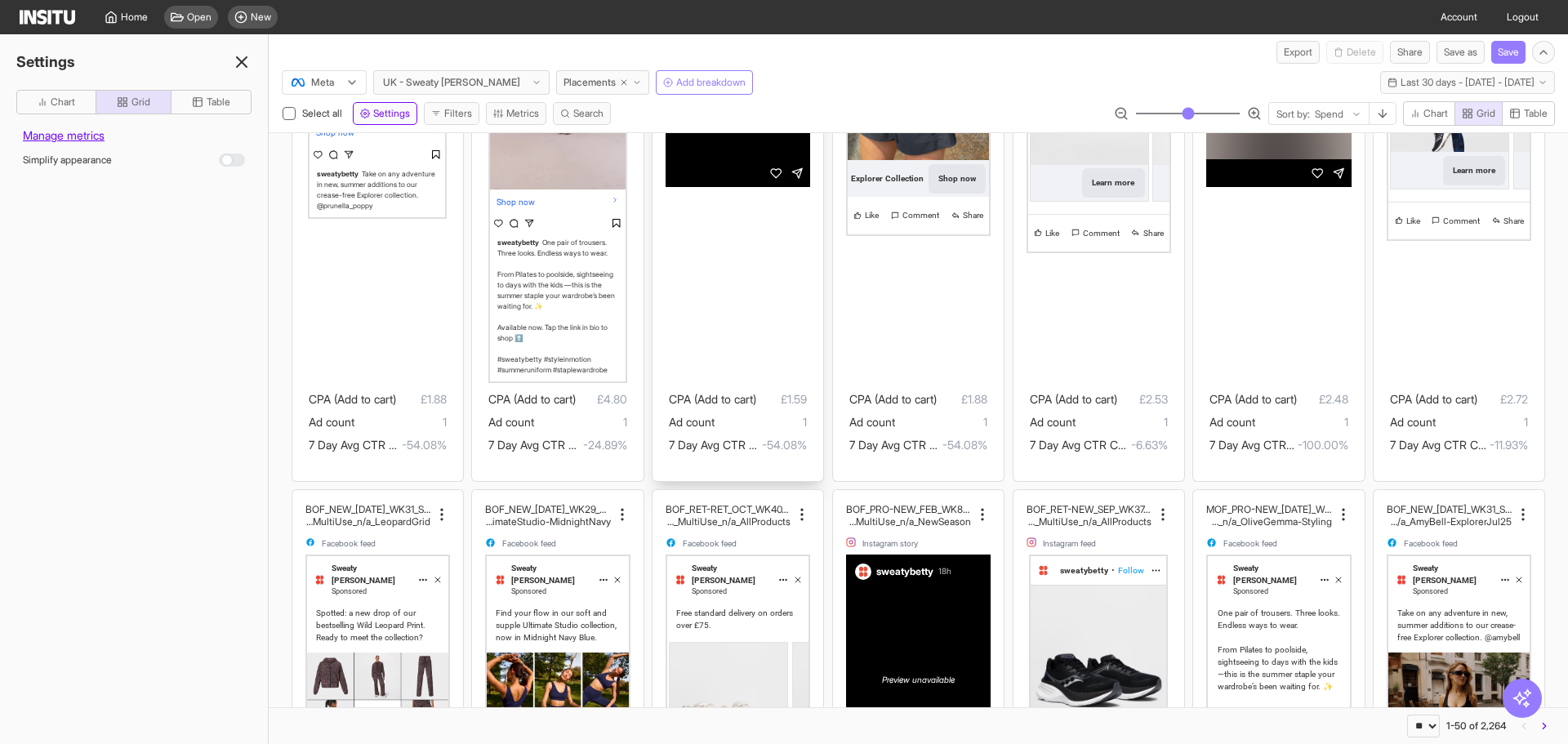
scroll to position [327, 0]
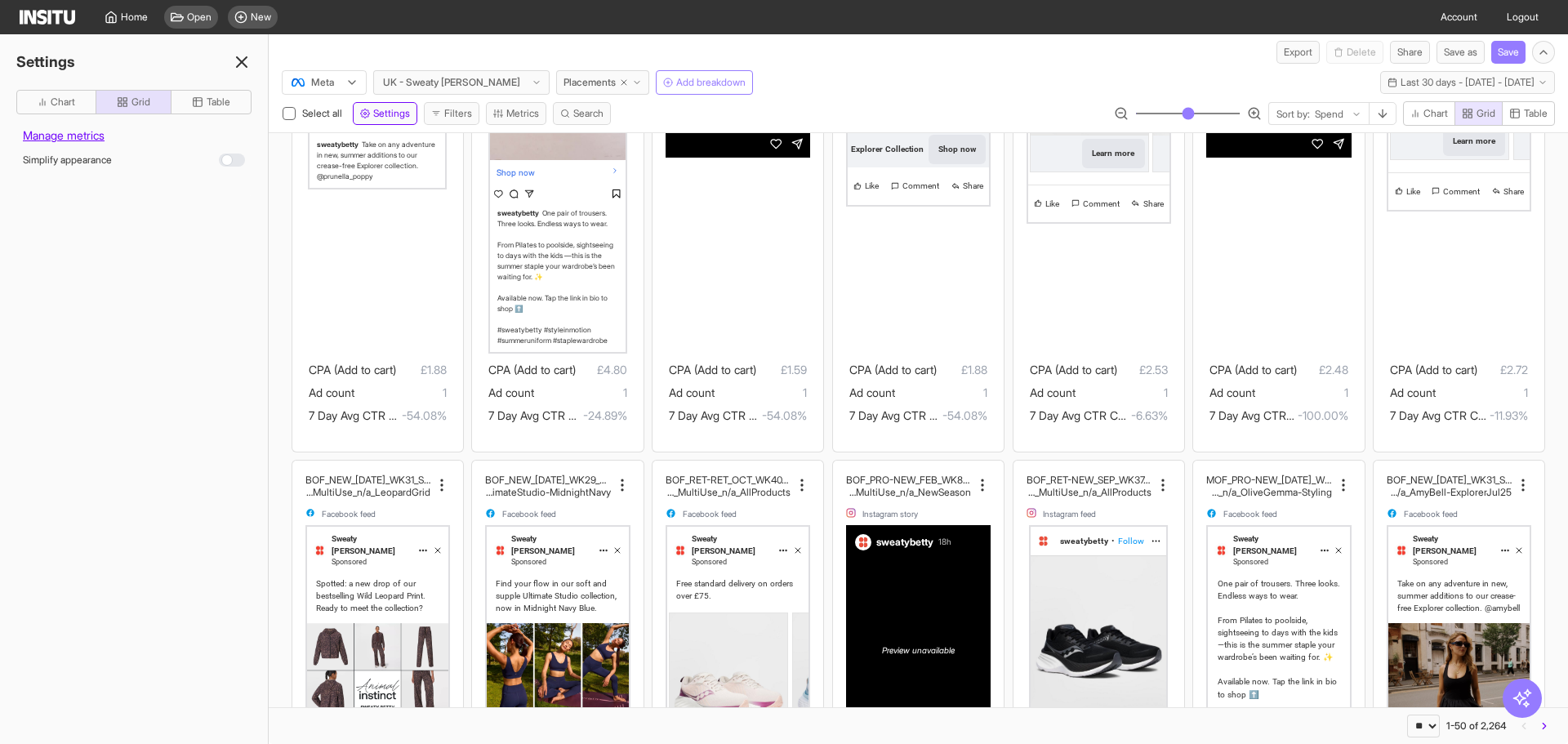
click at [240, 64] on line at bounding box center [241, 61] width 10 height 10
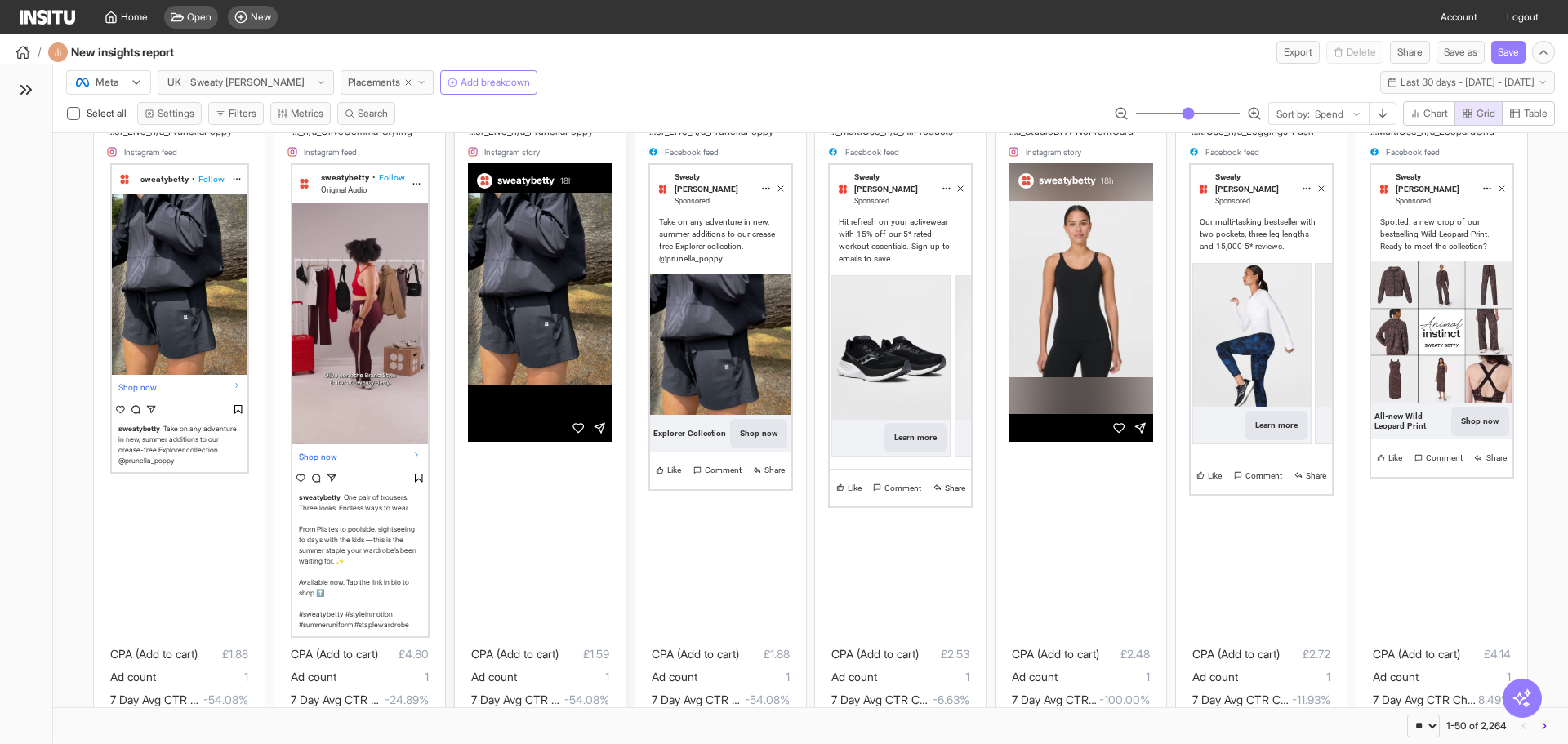
scroll to position [0, 0]
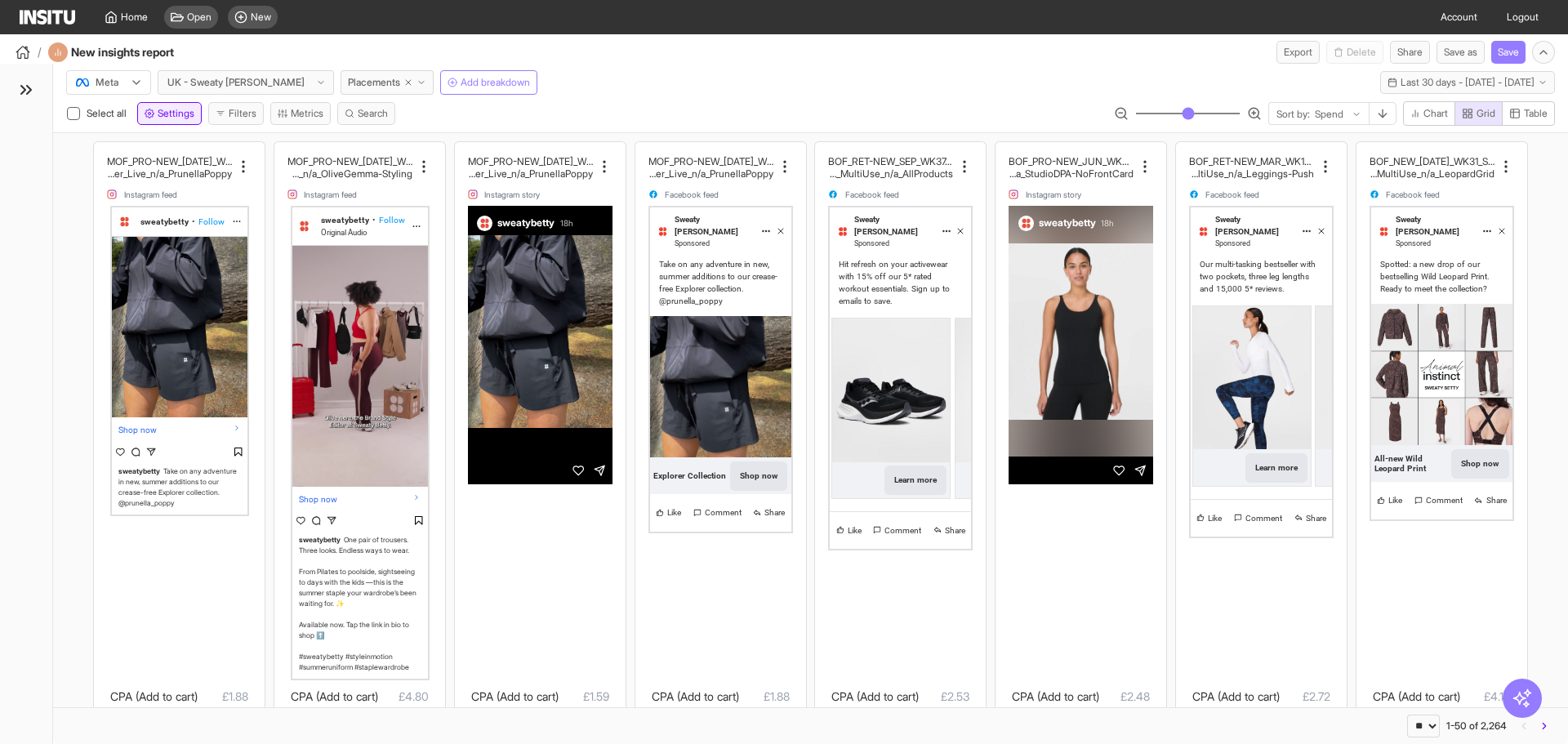
click at [192, 110] on span "Settings" at bounding box center [176, 113] width 37 height 13
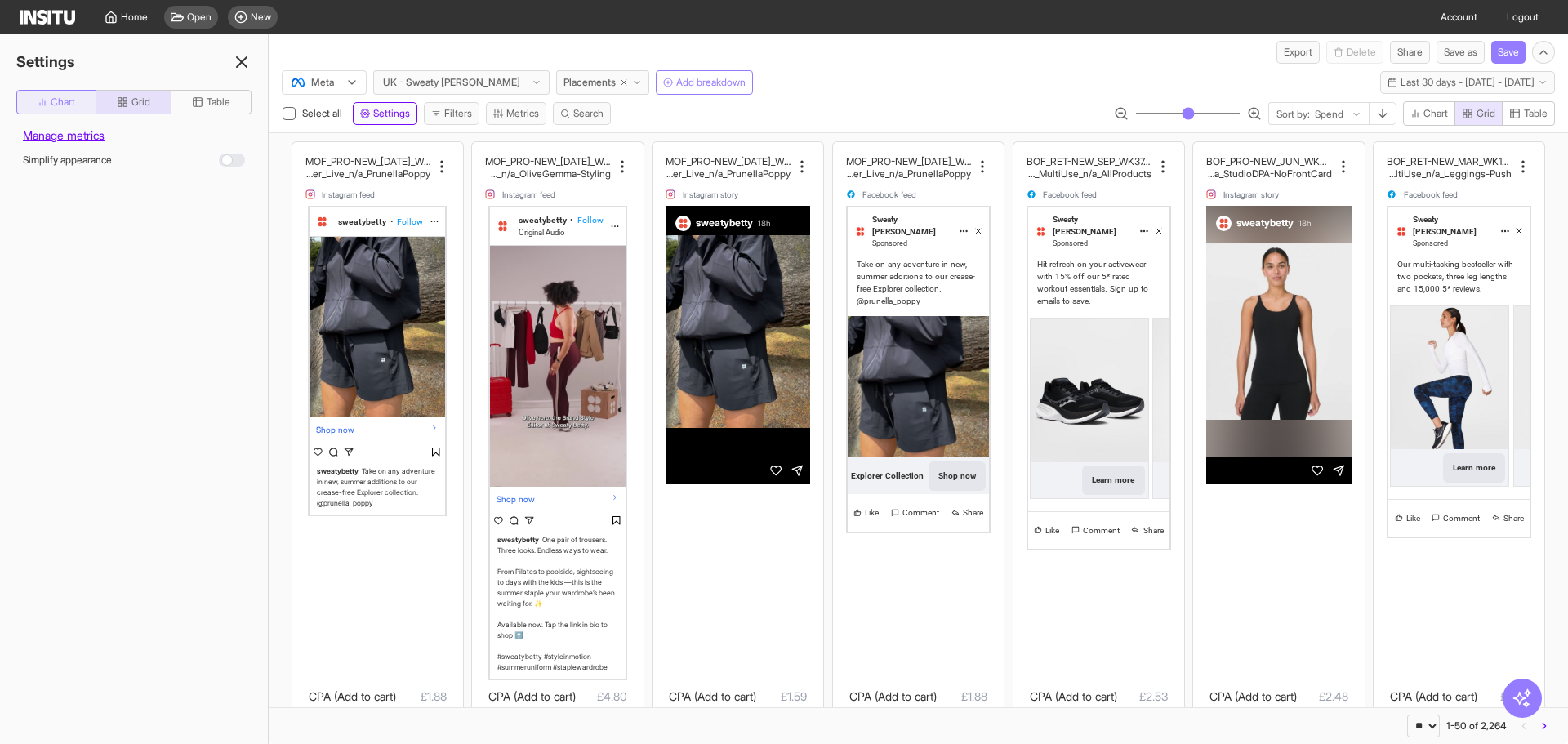
click at [58, 93] on button "Chart" at bounding box center [57, 102] width 80 height 24
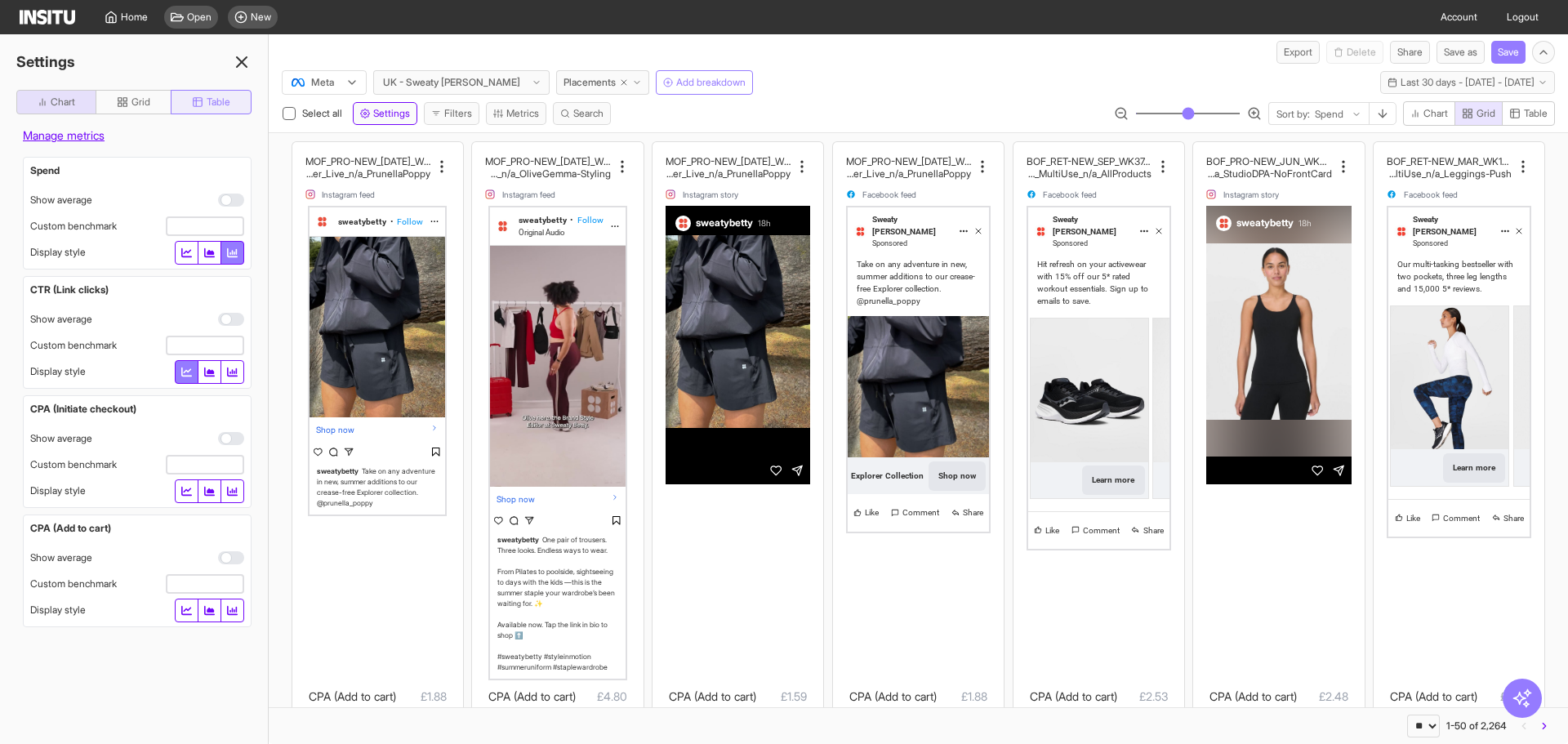
click at [188, 108] on button "Table" at bounding box center [211, 102] width 80 height 24
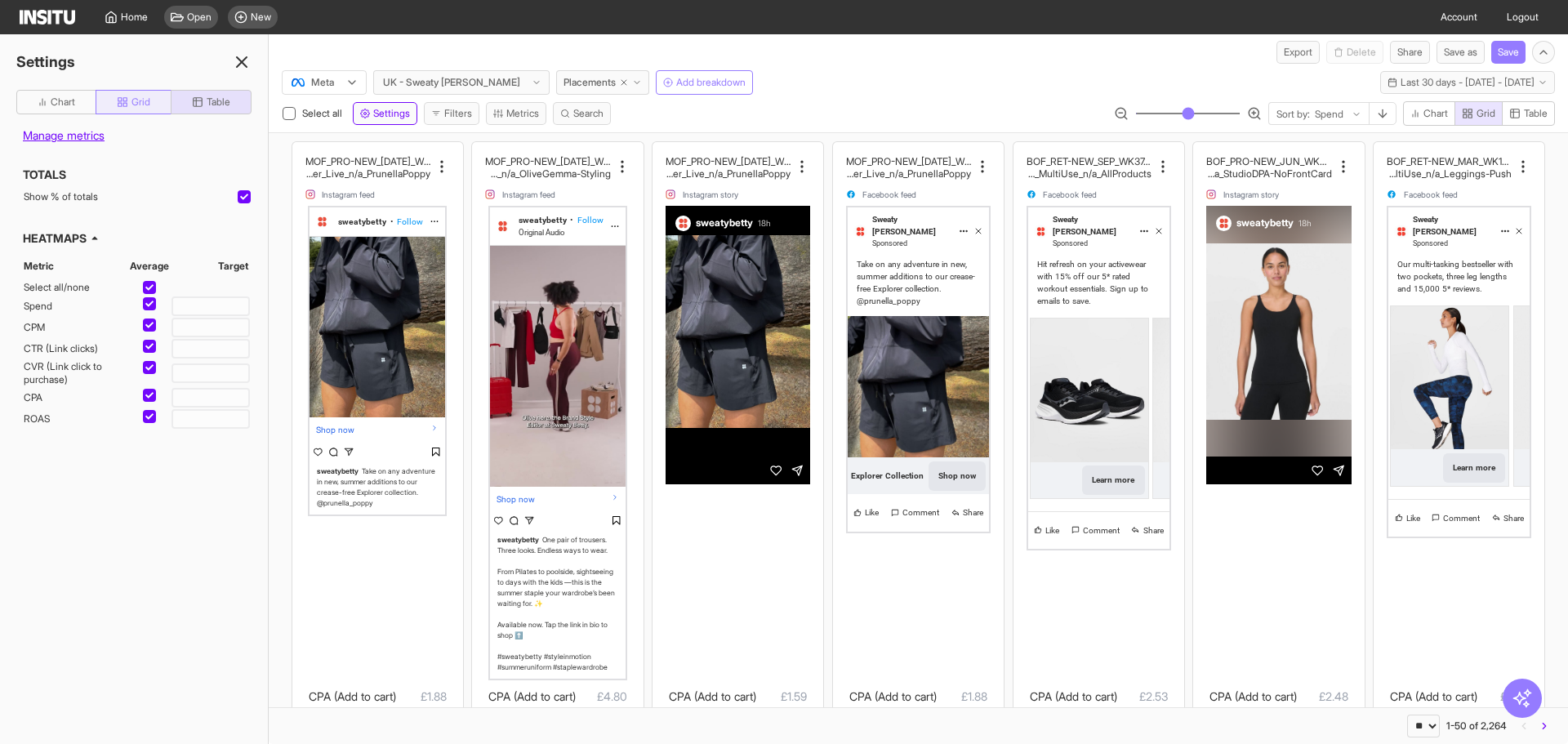
click at [145, 94] on button "Grid" at bounding box center [133, 102] width 76 height 24
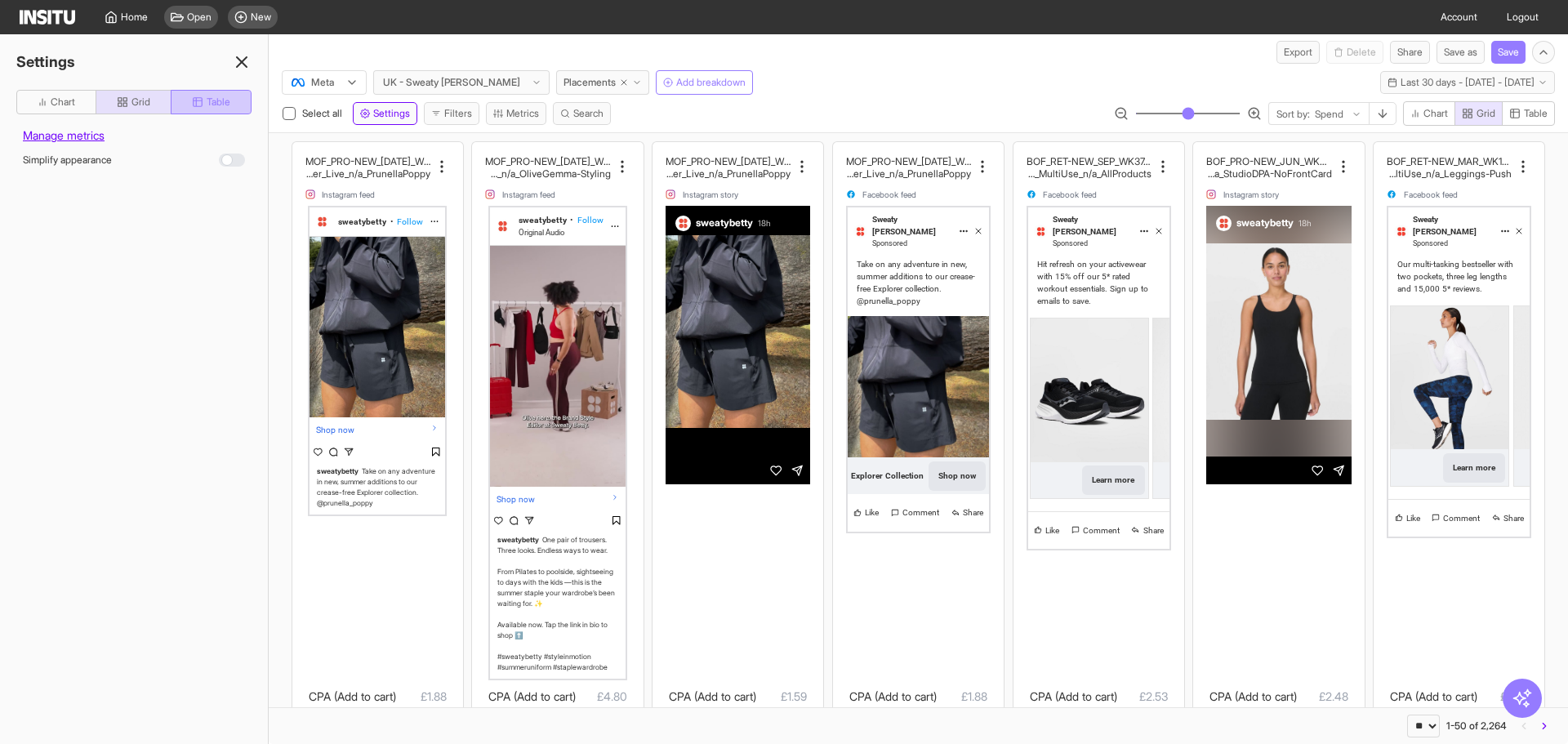
click at [192, 94] on button "Table" at bounding box center [211, 102] width 80 height 24
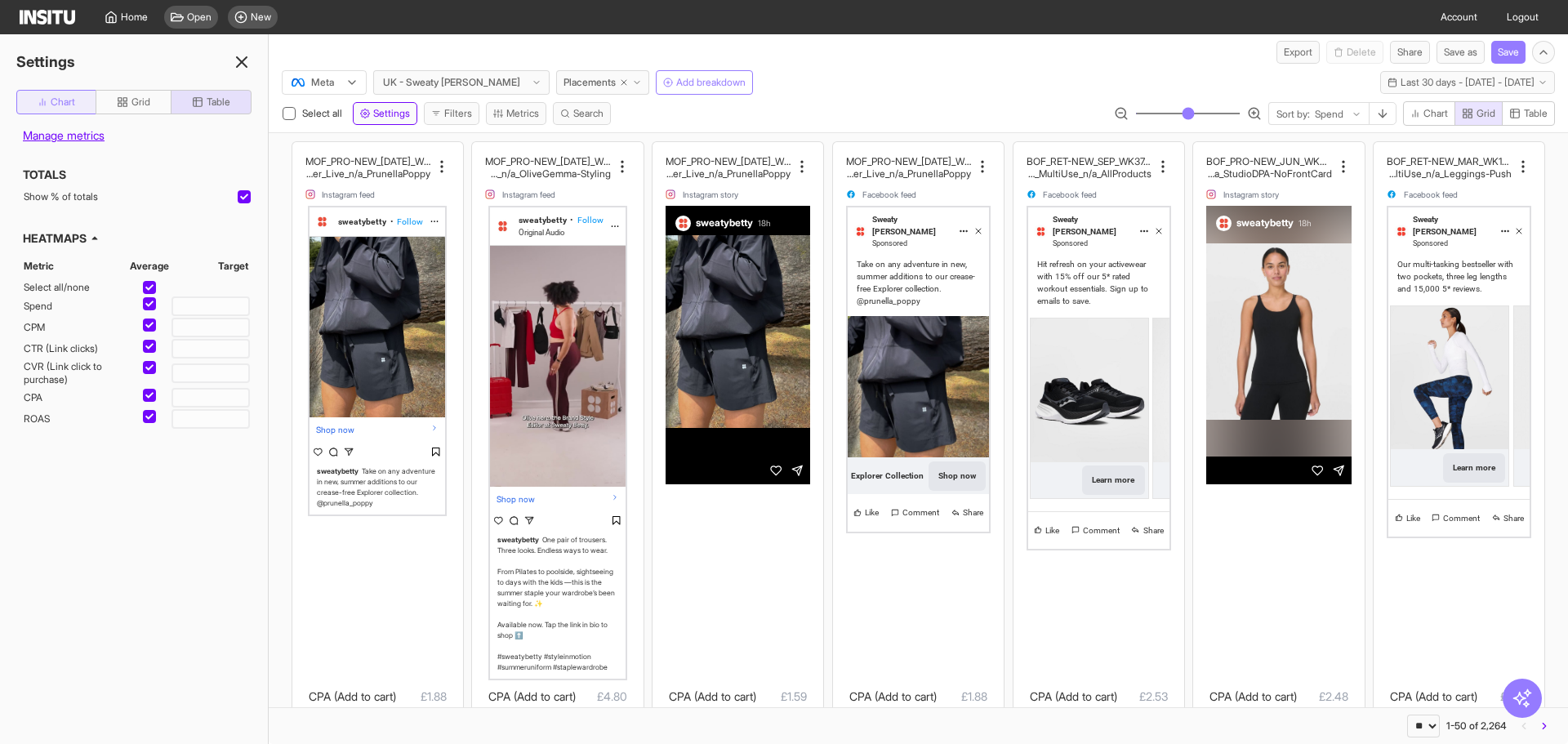
click at [55, 108] on button "Chart" at bounding box center [57, 102] width 80 height 24
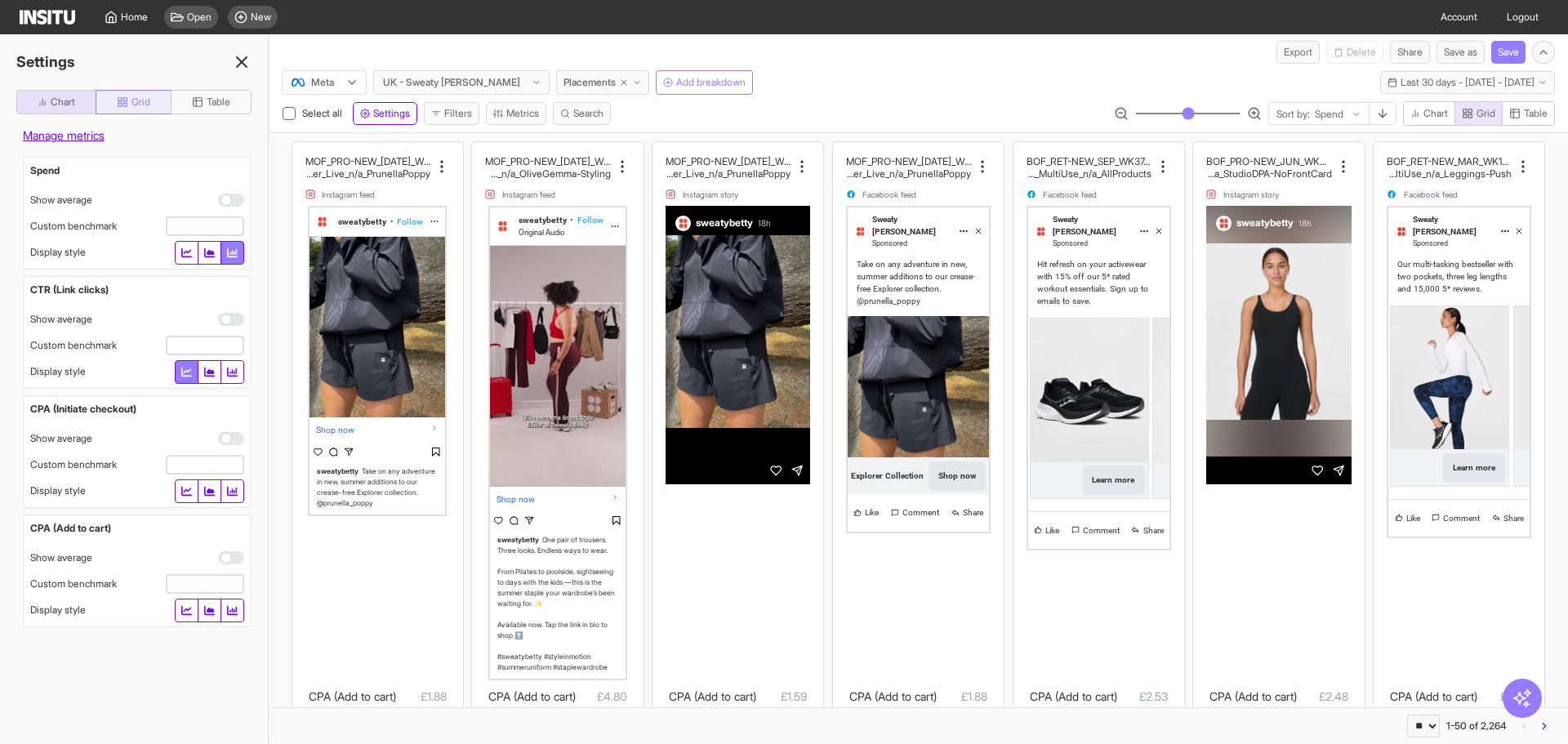
click at [113, 103] on button "Grid" at bounding box center [133, 102] width 76 height 24
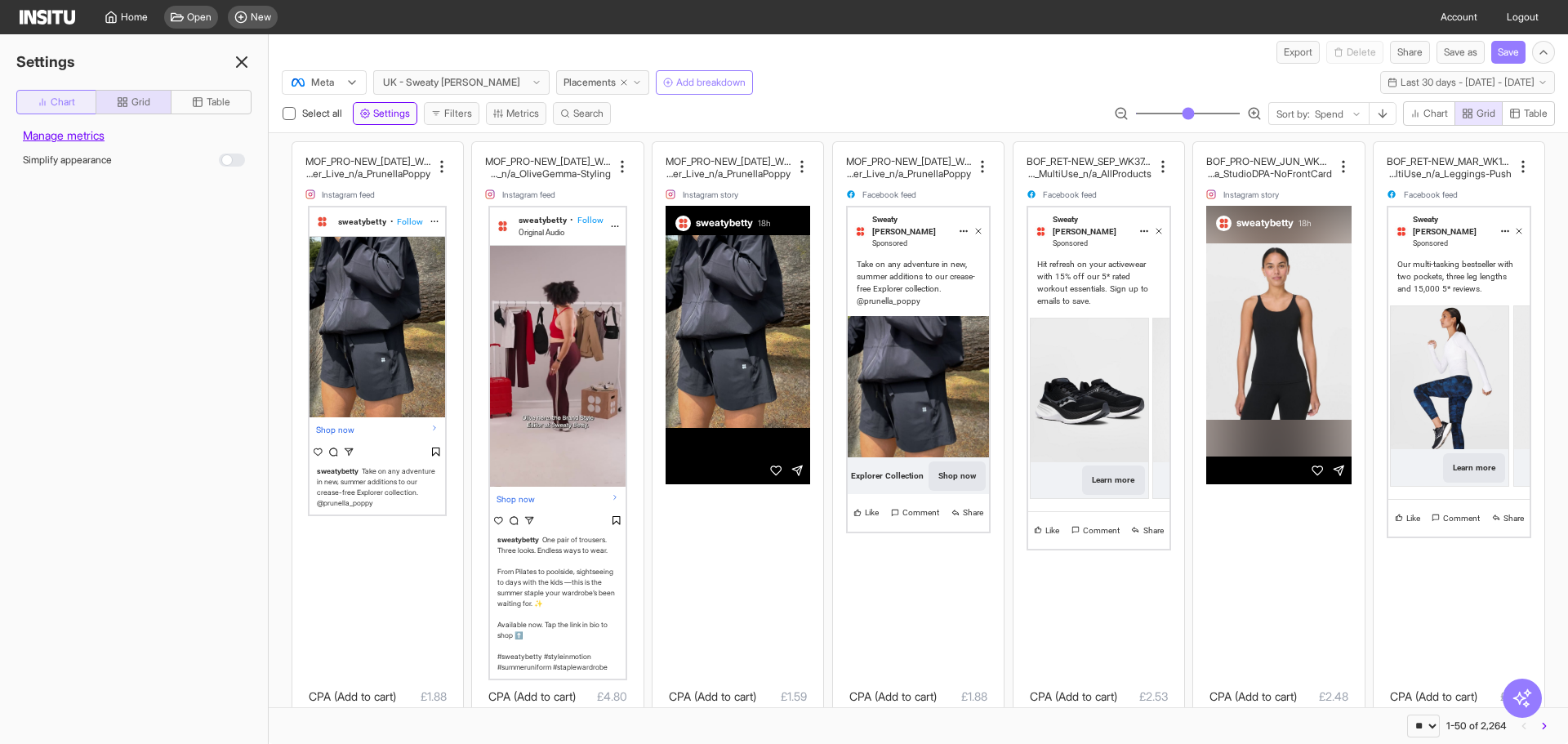
click at [66, 108] on button "Chart" at bounding box center [57, 102] width 80 height 24
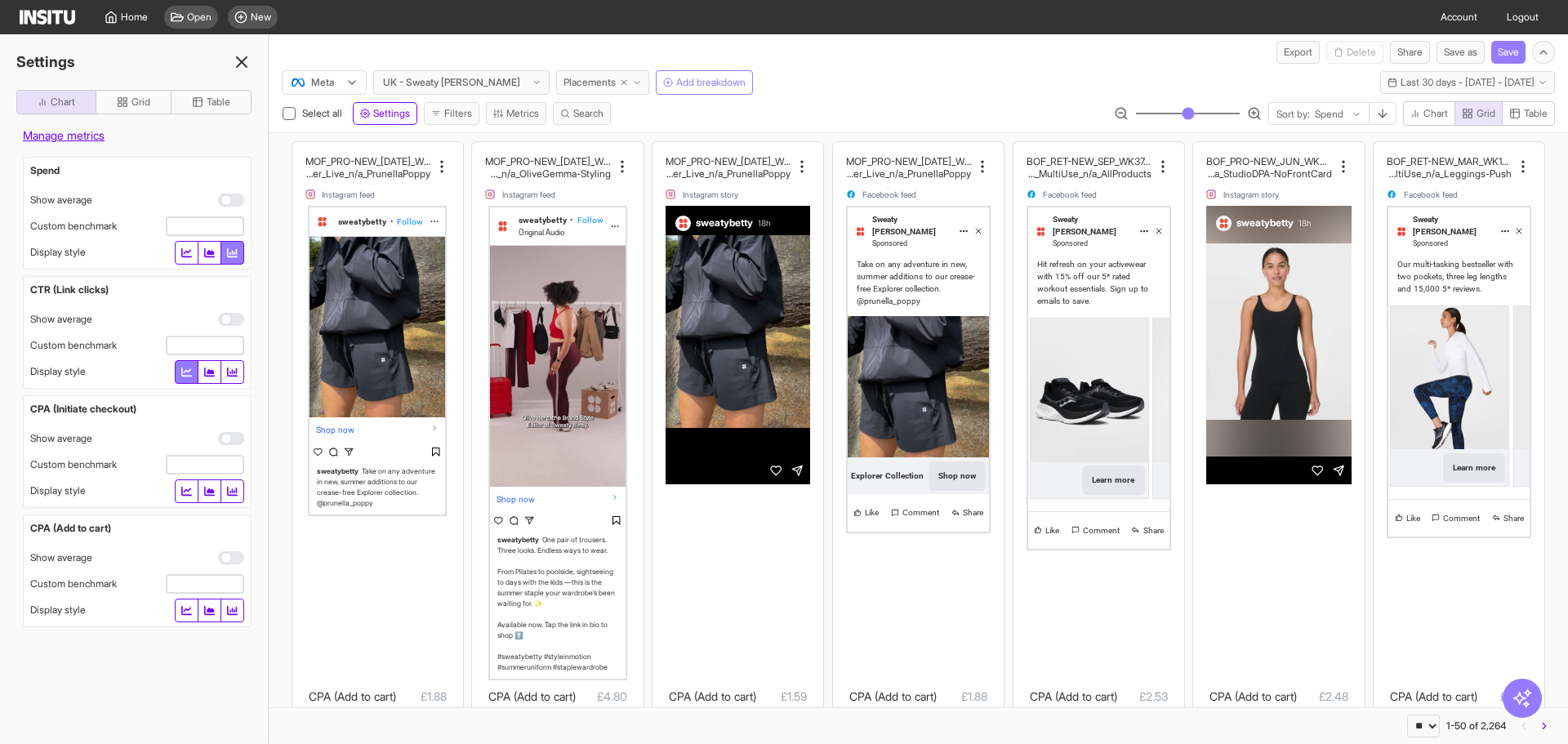
click at [563, 78] on span "Placements" at bounding box center [589, 82] width 52 height 13
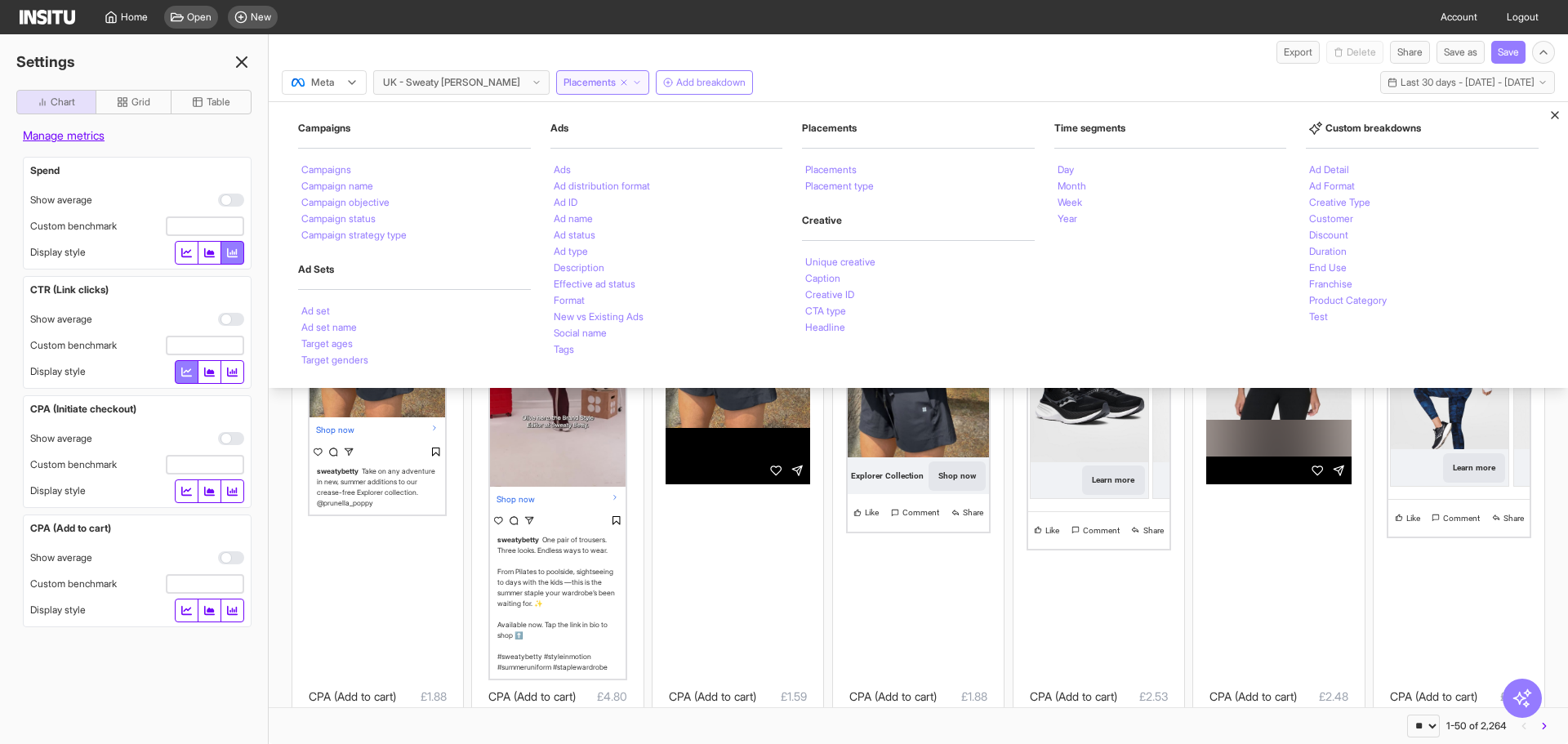
click at [942, 50] on div "/ New insights report Export Delete Share Save as Save" at bounding box center [784, 49] width 1568 height 30
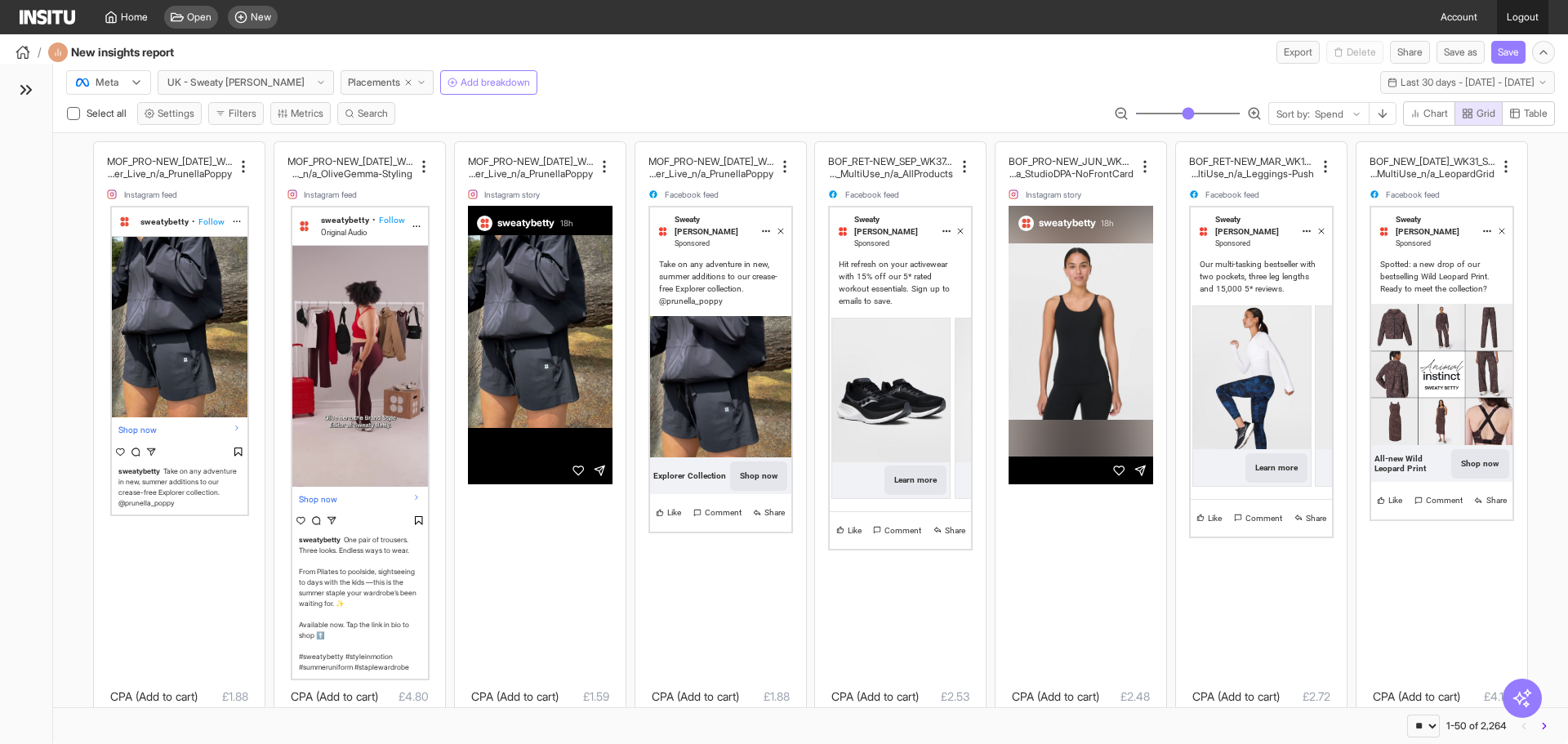
click at [1505, 12] on link "Logout" at bounding box center [1523, 17] width 52 height 34
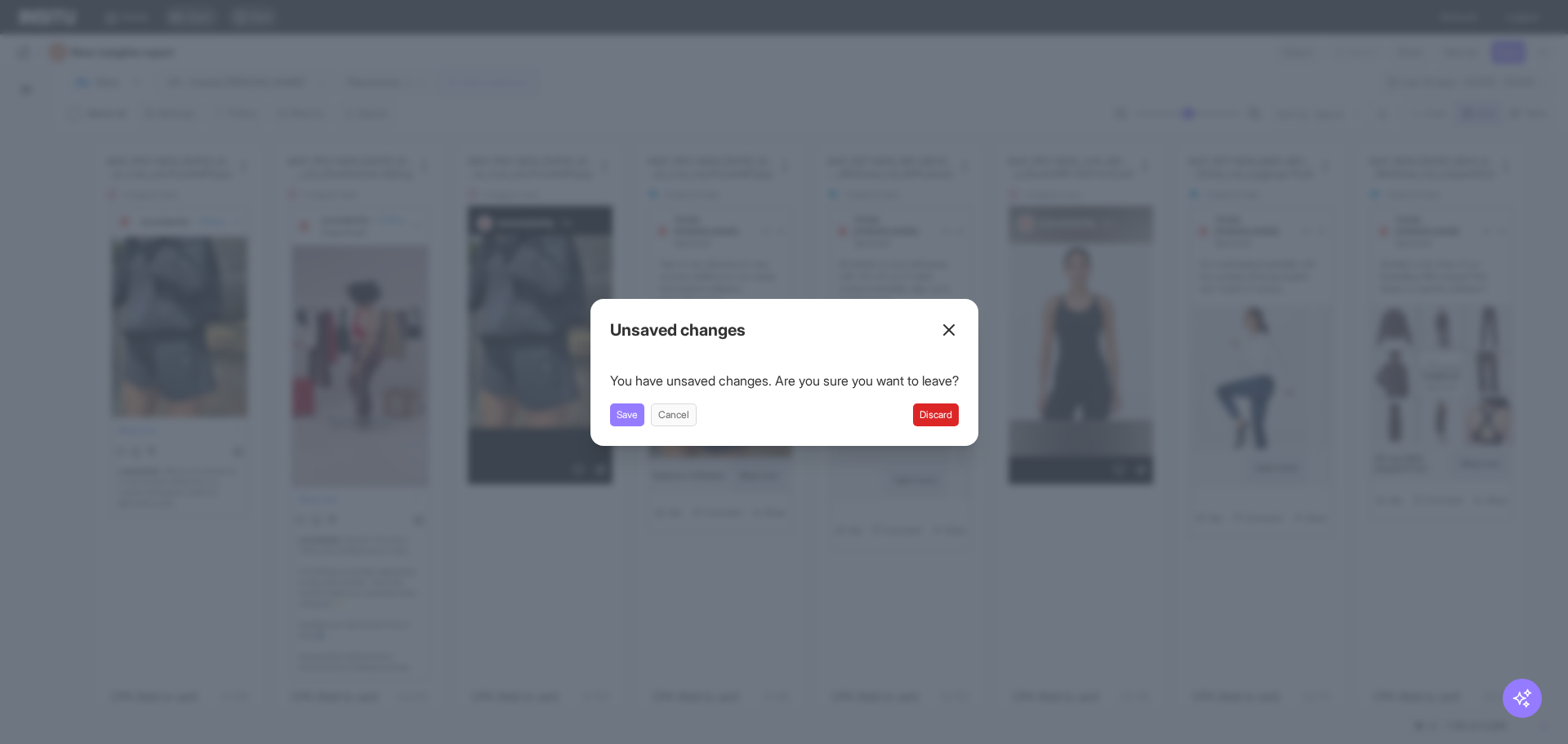
click at [957, 423] on button "Discard" at bounding box center [936, 414] width 45 height 23
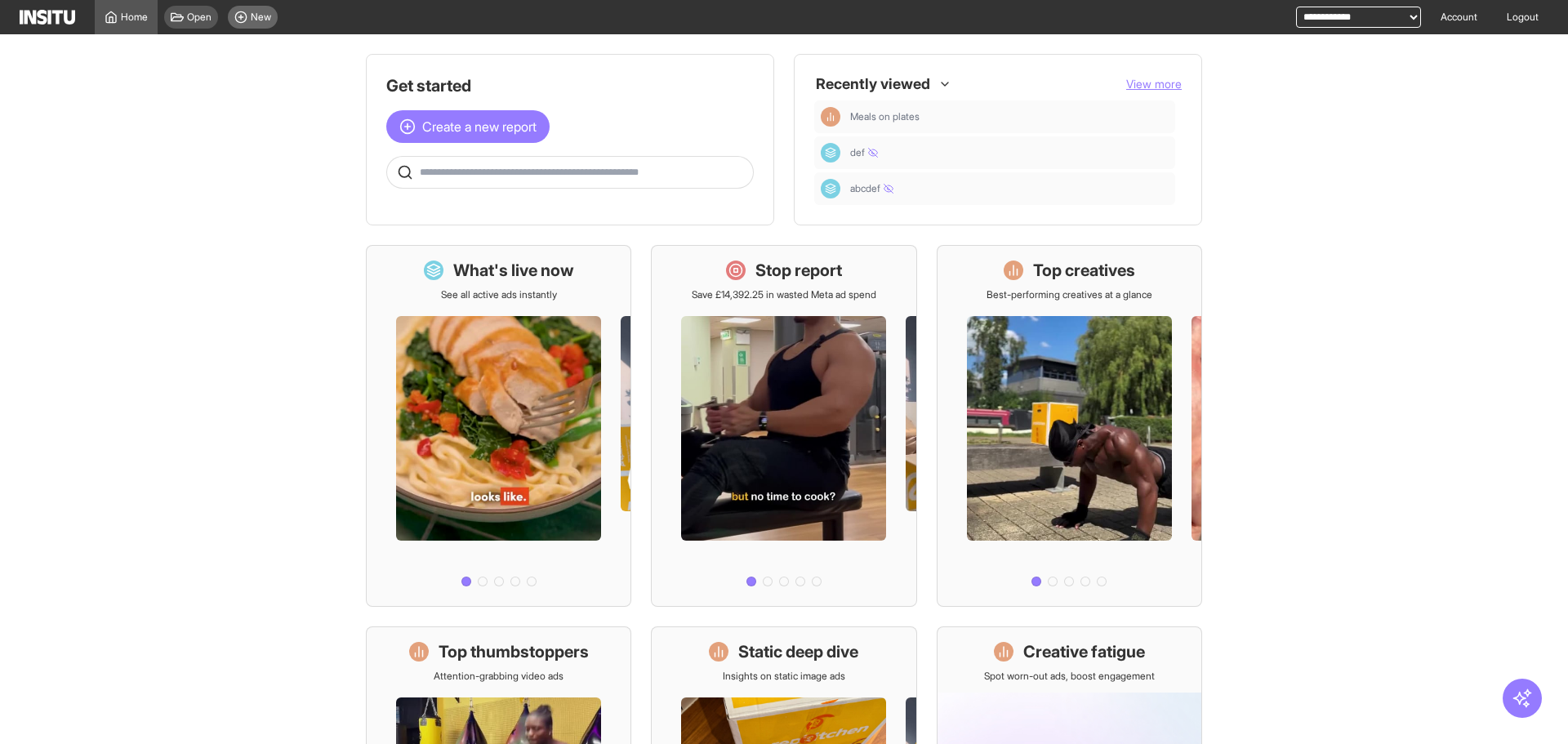
click at [251, 6] on div "New" at bounding box center [253, 17] width 50 height 23
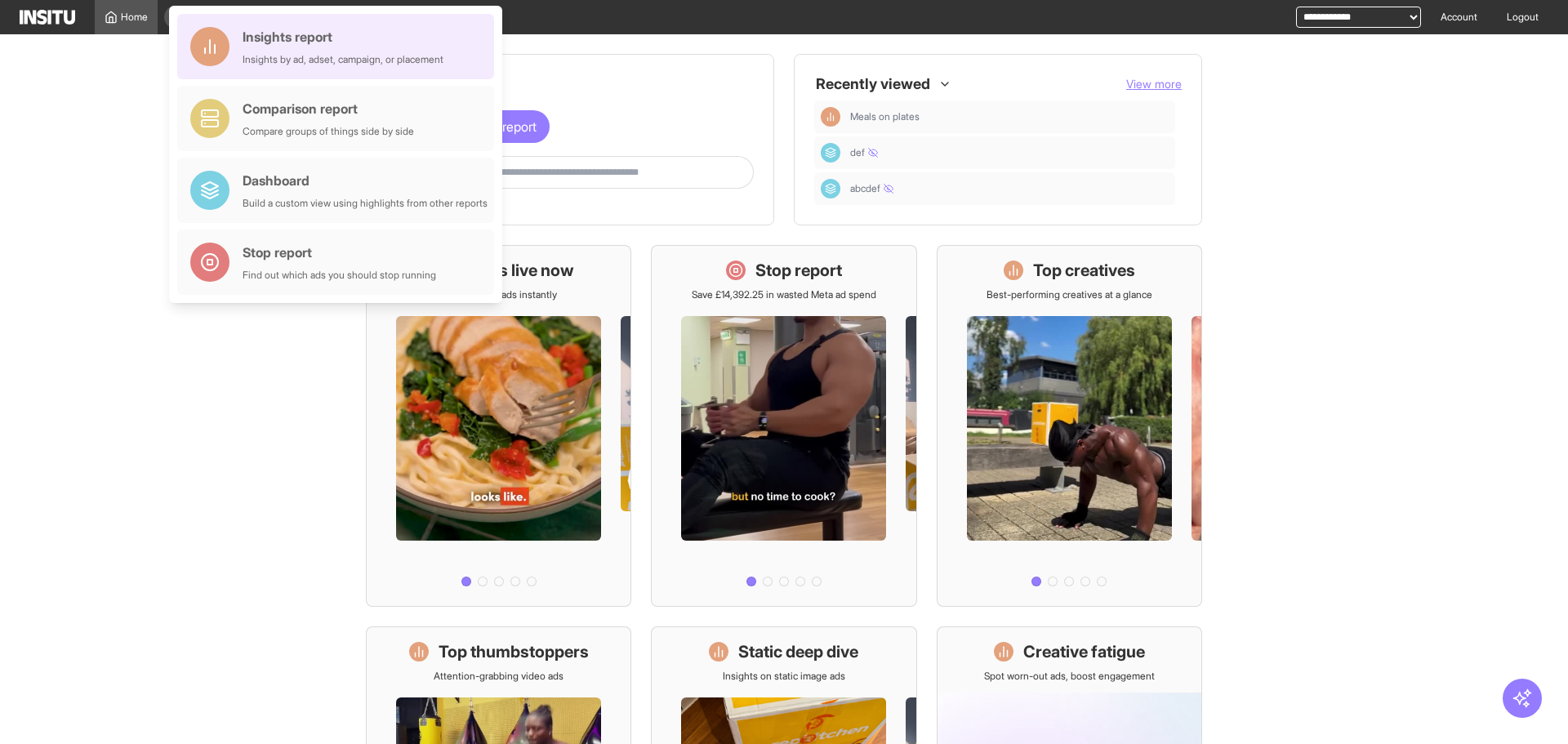
click at [401, 52] on div "Insights report Insights by ad, adset, campaign, or placement" at bounding box center [343, 46] width 201 height 39
